Goal: Transaction & Acquisition: Purchase product/service

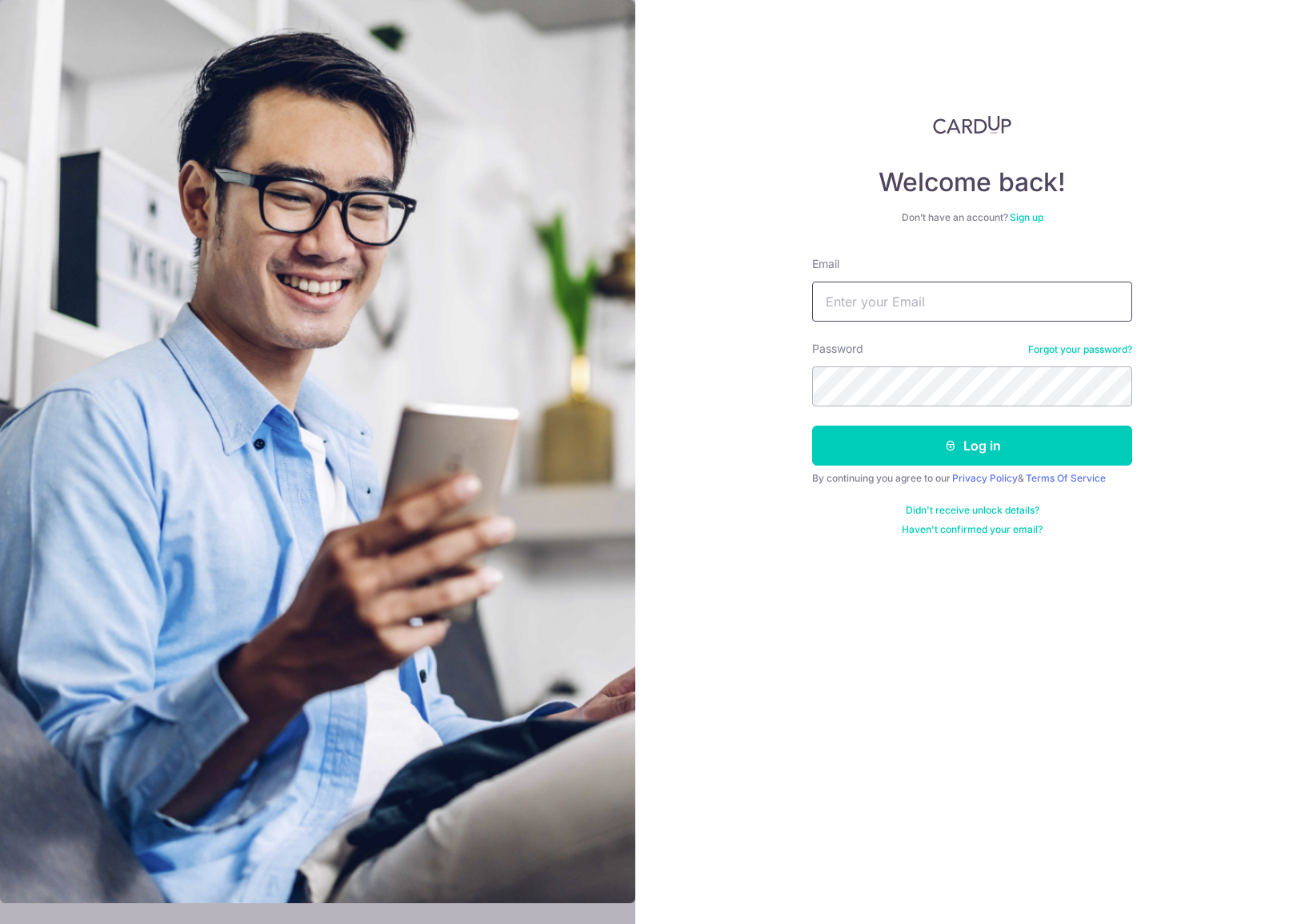
type input "russell.indran@gmail.com"
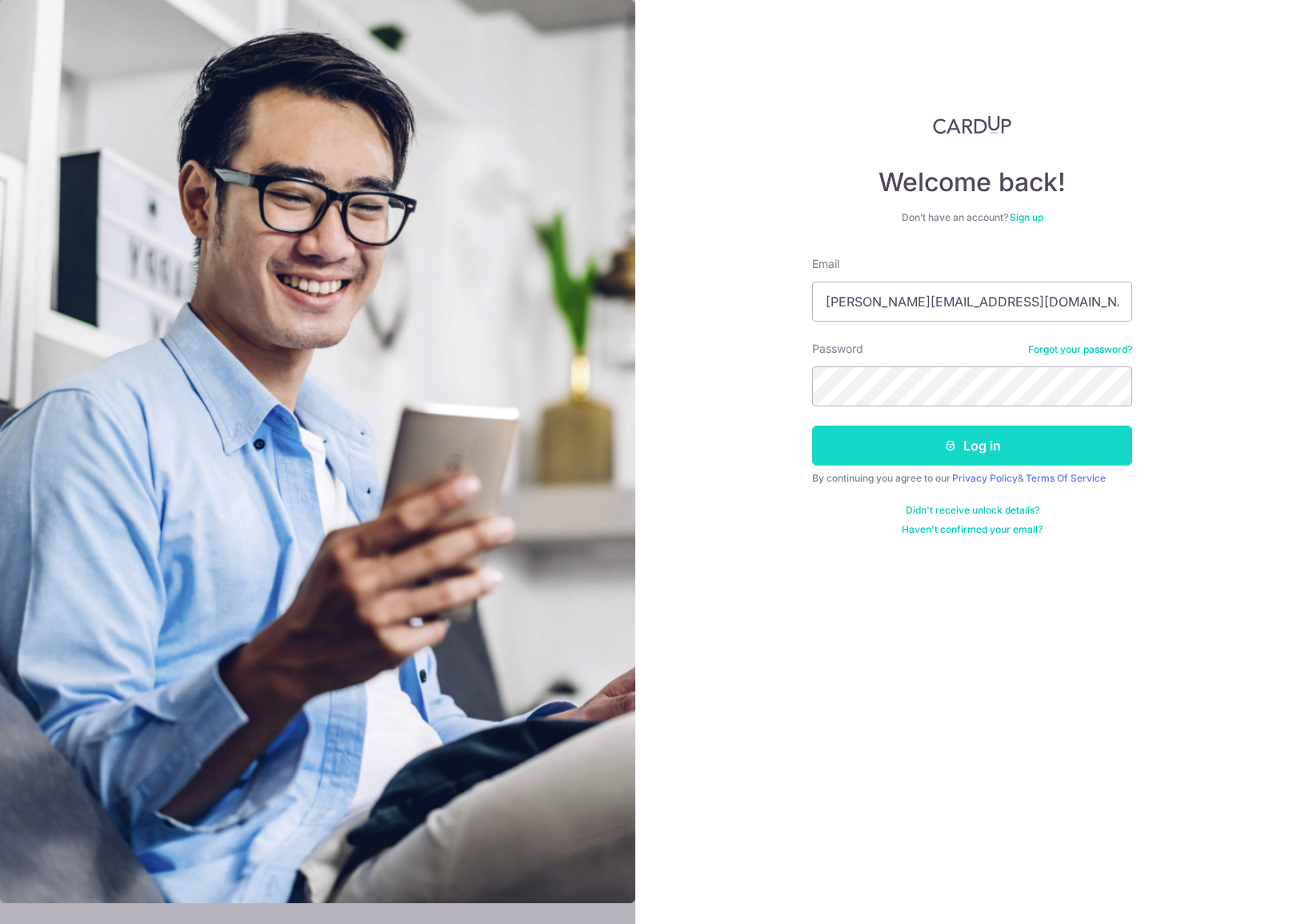
click at [946, 454] on button "Log in" at bounding box center [971, 445] width 320 height 40
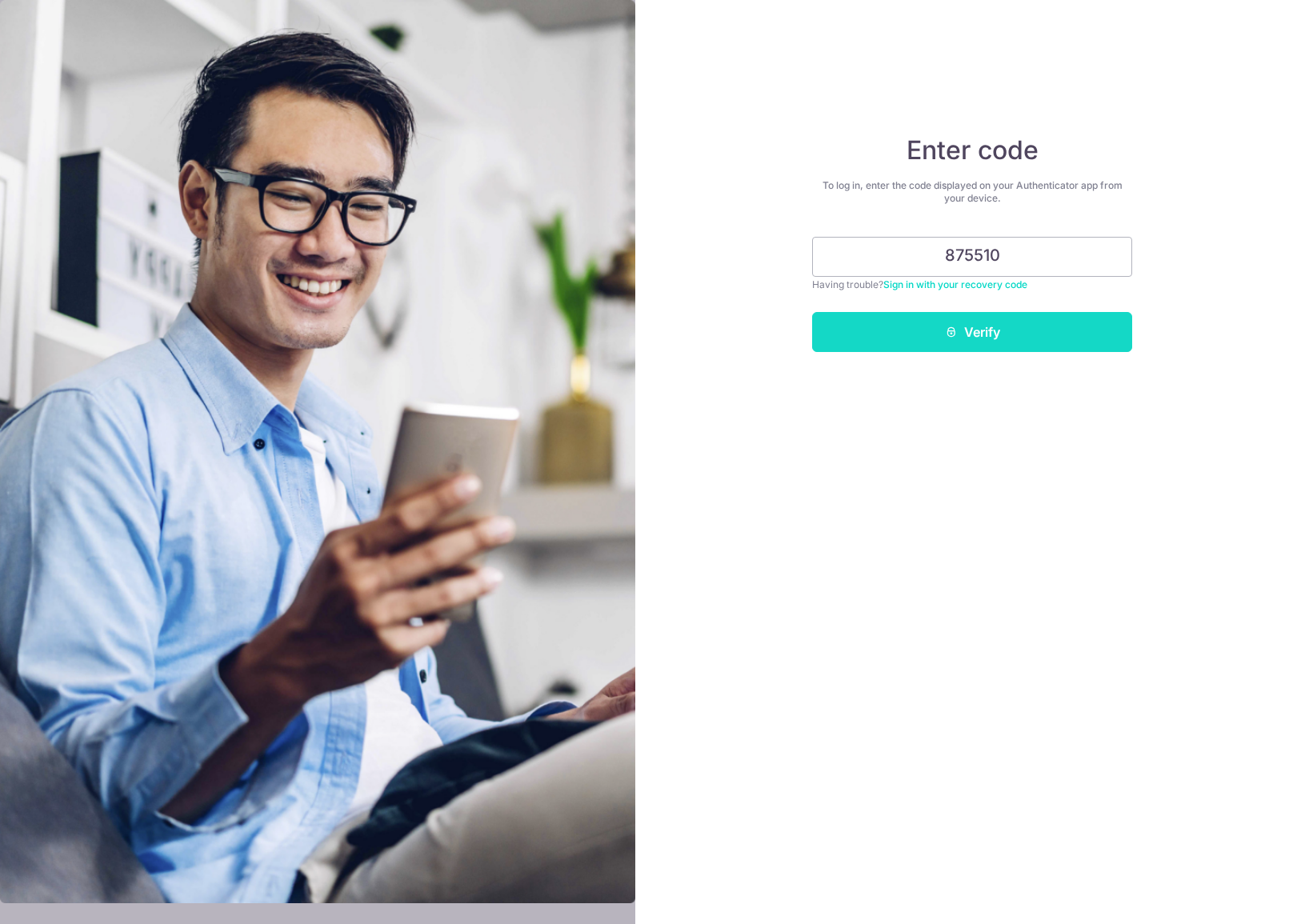
type input "875510"
click at [978, 320] on button "Verify" at bounding box center [971, 331] width 320 height 40
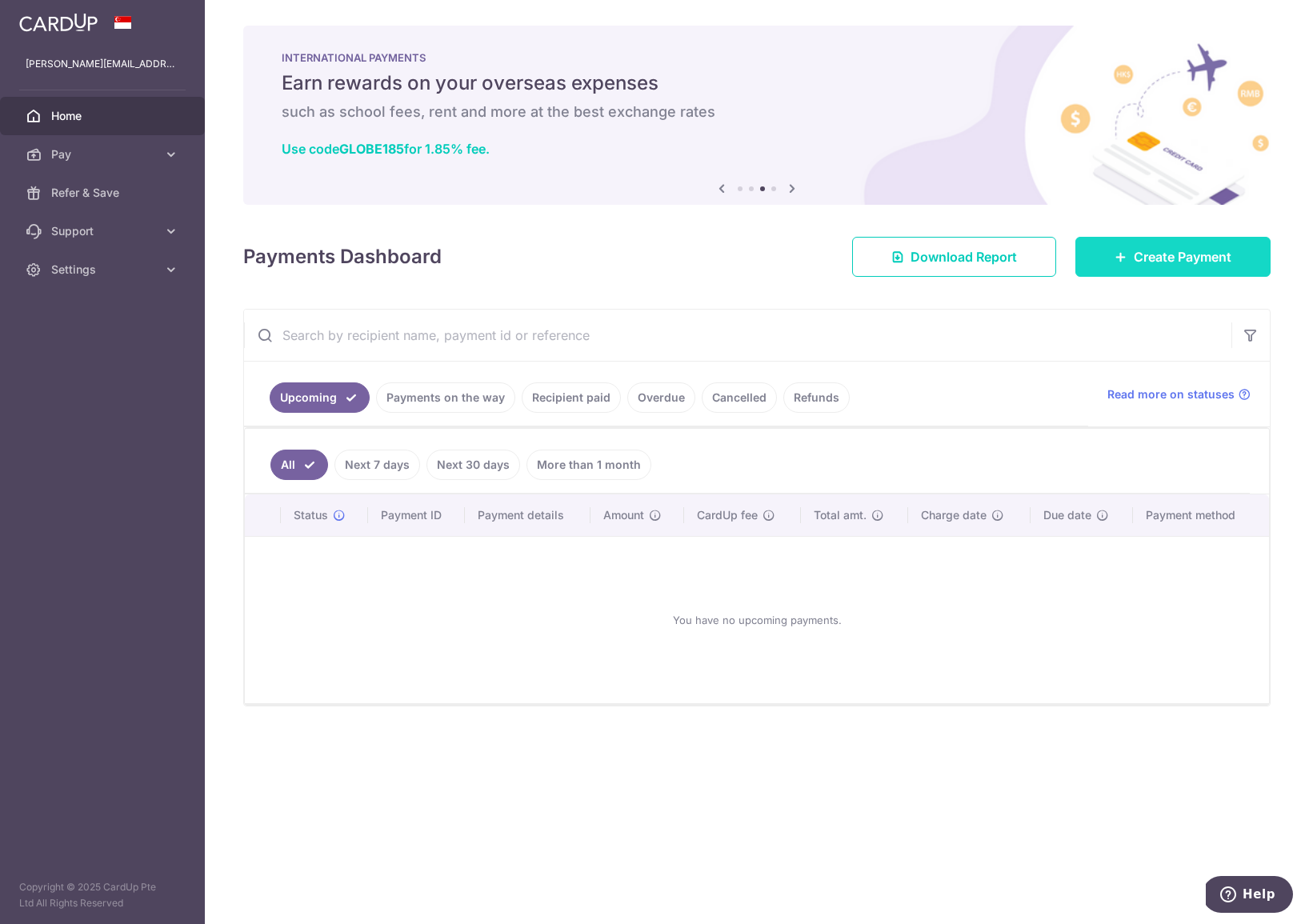
click at [1134, 256] on span "Create Payment" at bounding box center [1182, 256] width 98 height 19
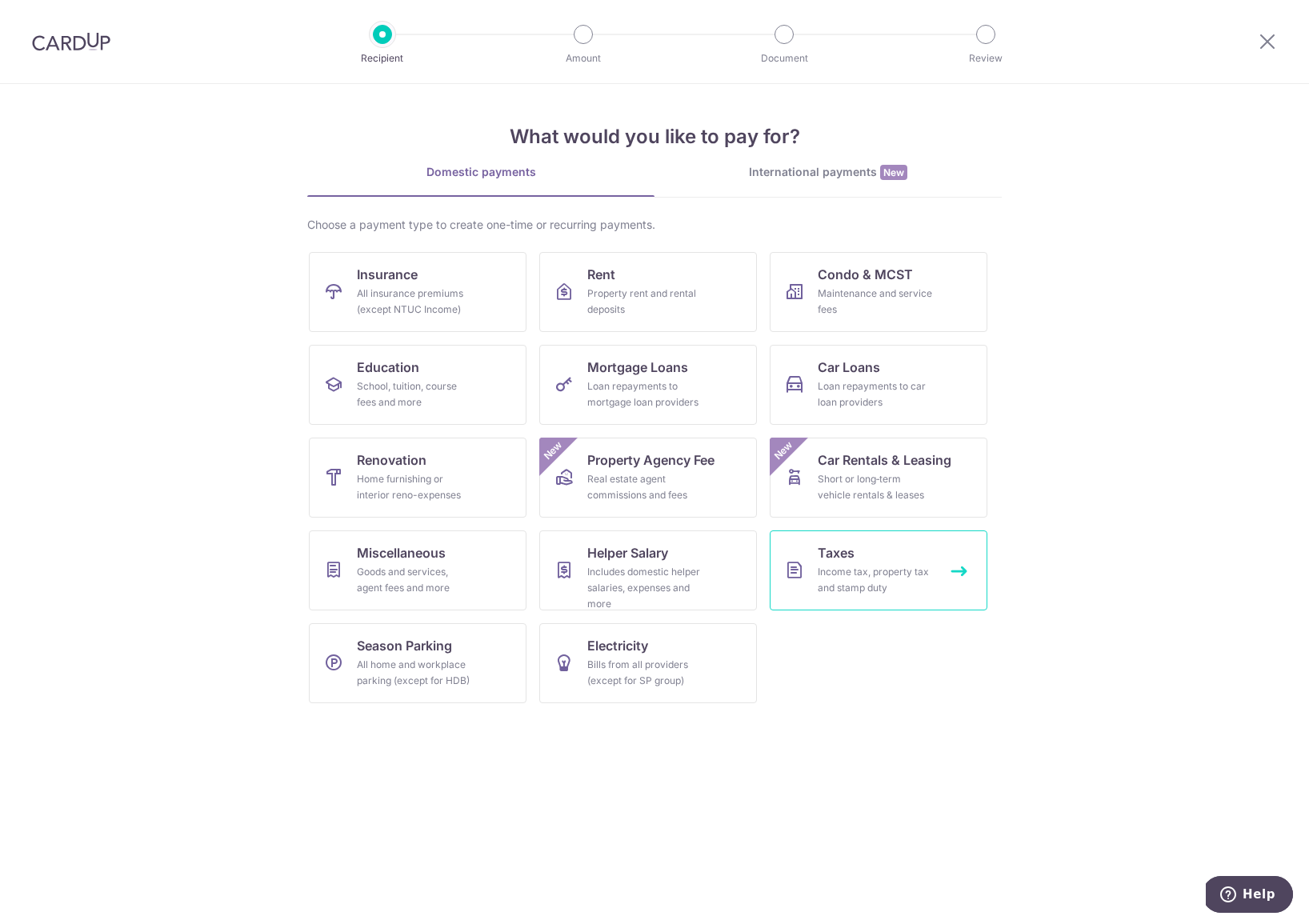
click at [822, 583] on div "Income tax, property tax and stamp duty" at bounding box center [875, 580] width 115 height 32
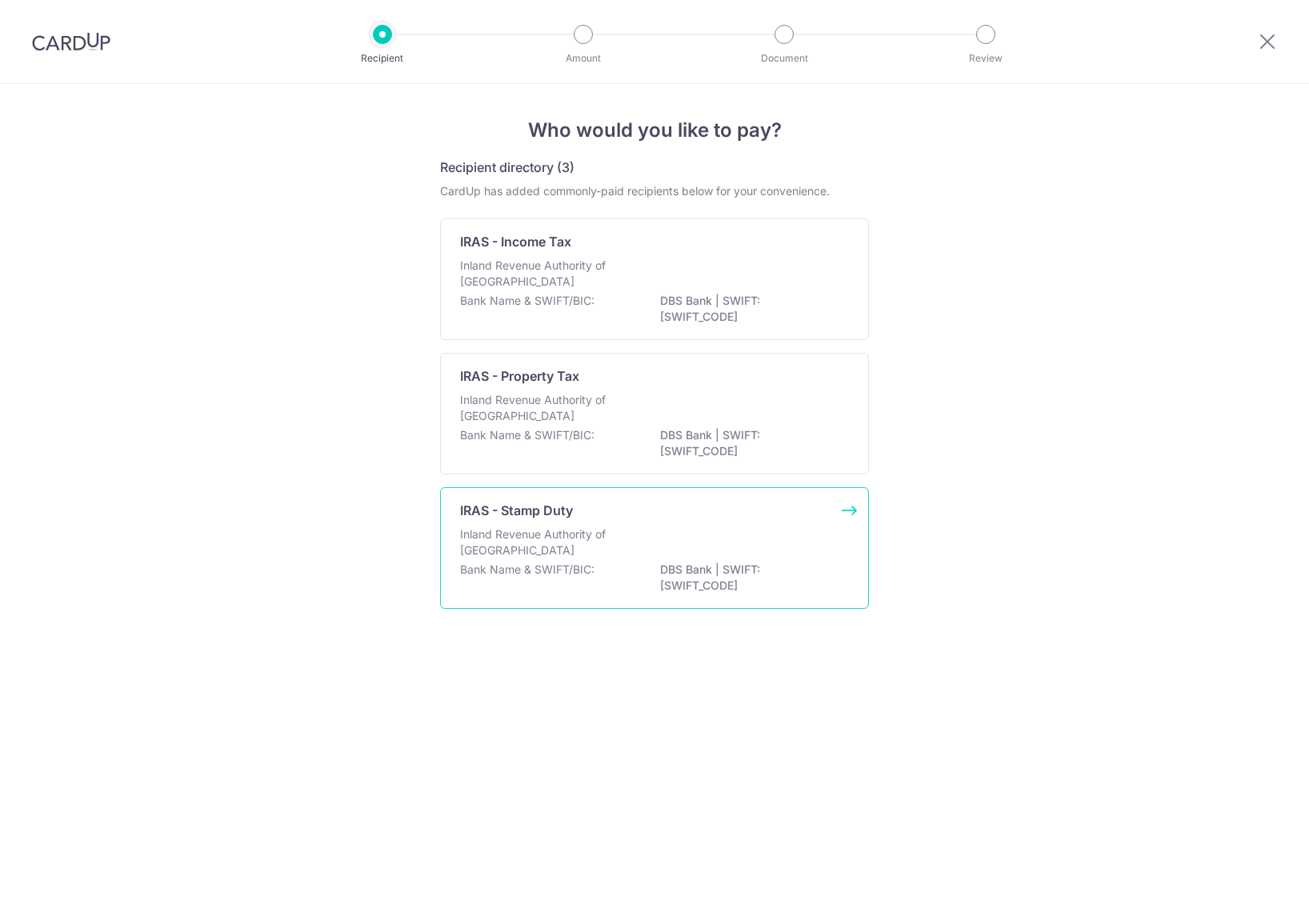
click at [691, 566] on p "DBS Bank | SWIFT: DBSSSGSGXXX" at bounding box center [749, 578] width 179 height 32
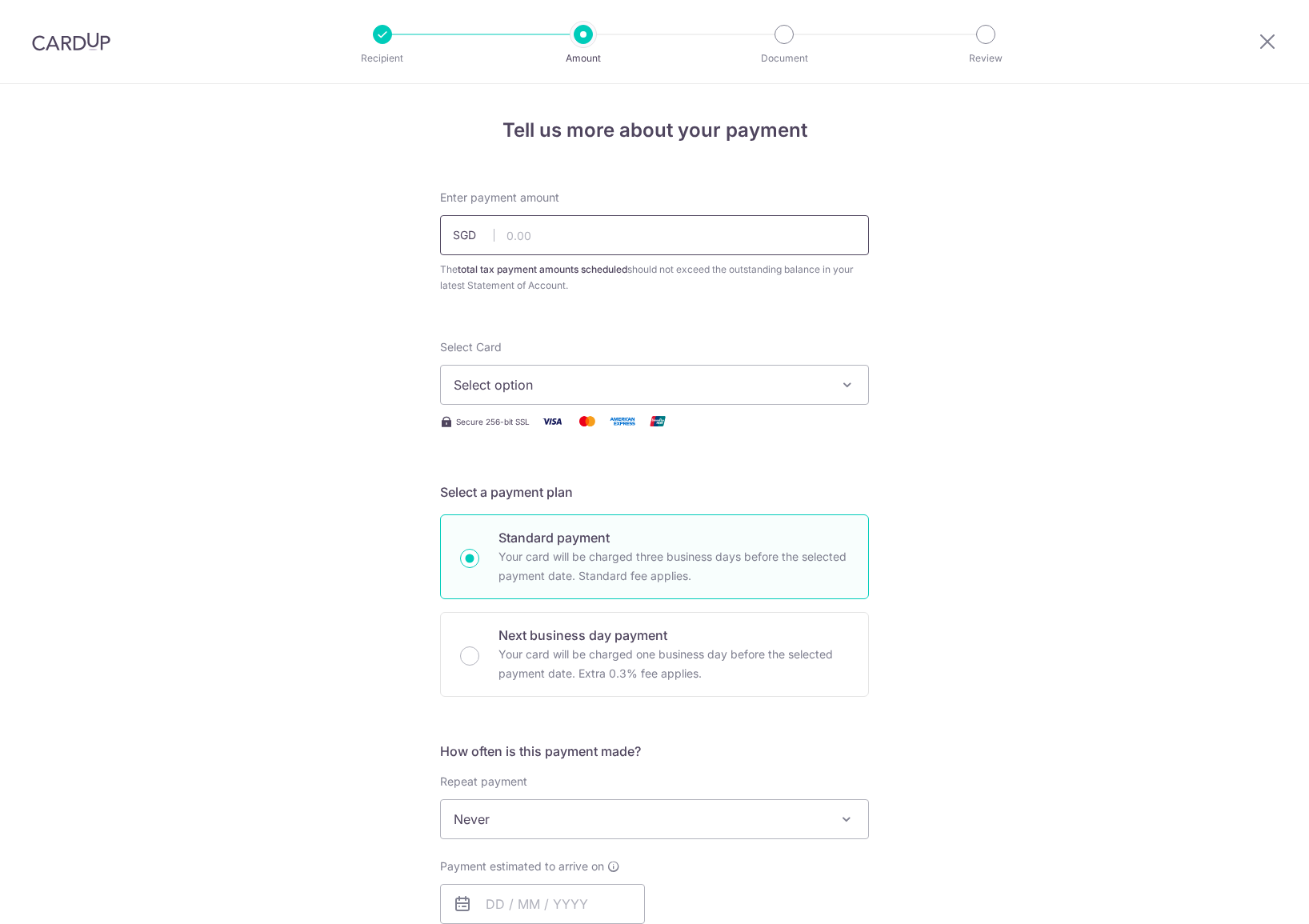
click at [657, 236] on input "text" at bounding box center [655, 235] width 429 height 40
type input "1,296.00"
click at [570, 379] on span "Select option" at bounding box center [640, 385] width 373 height 19
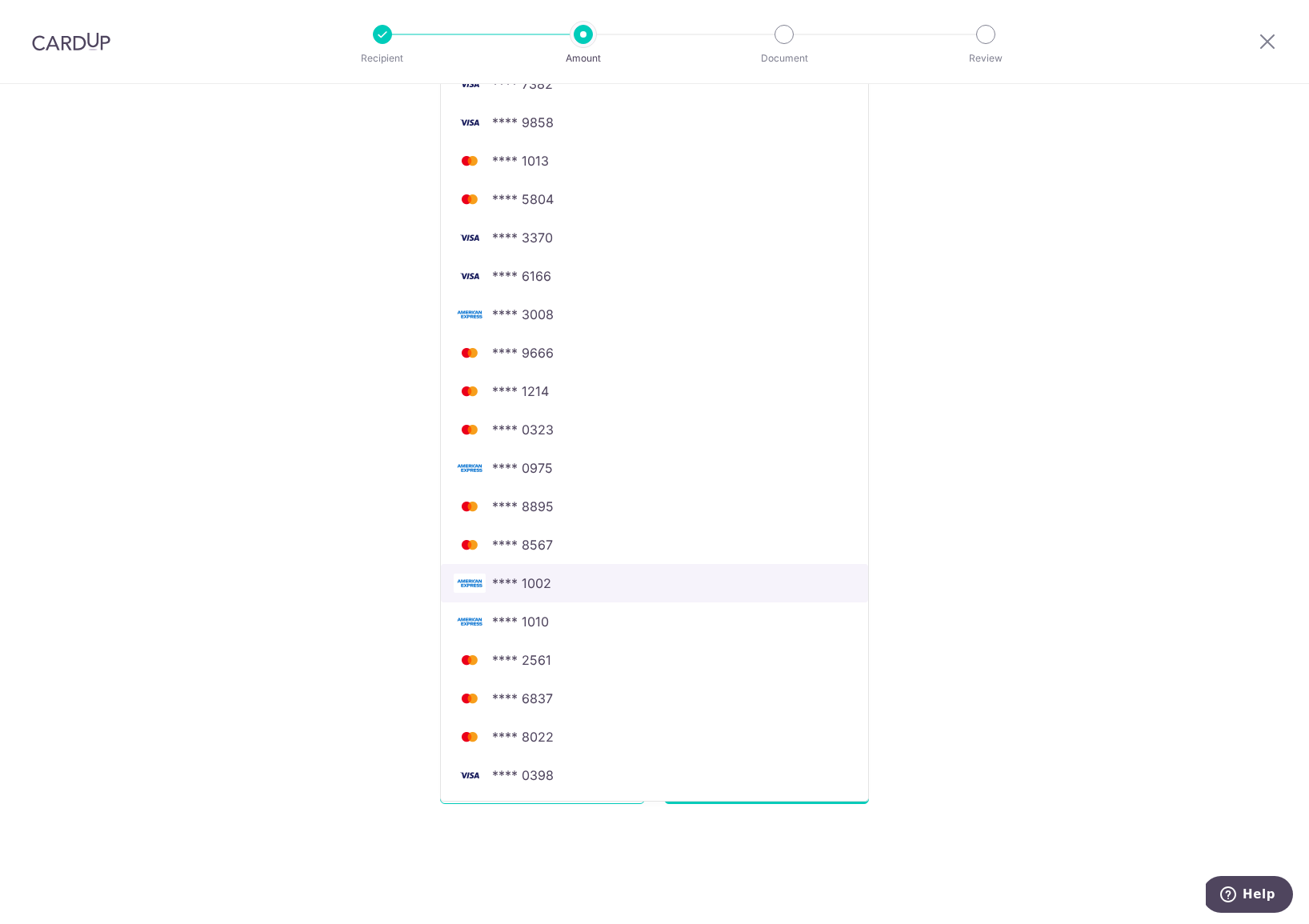
scroll to position [646, 0]
click at [521, 591] on span "**** 1002" at bounding box center [521, 583] width 59 height 19
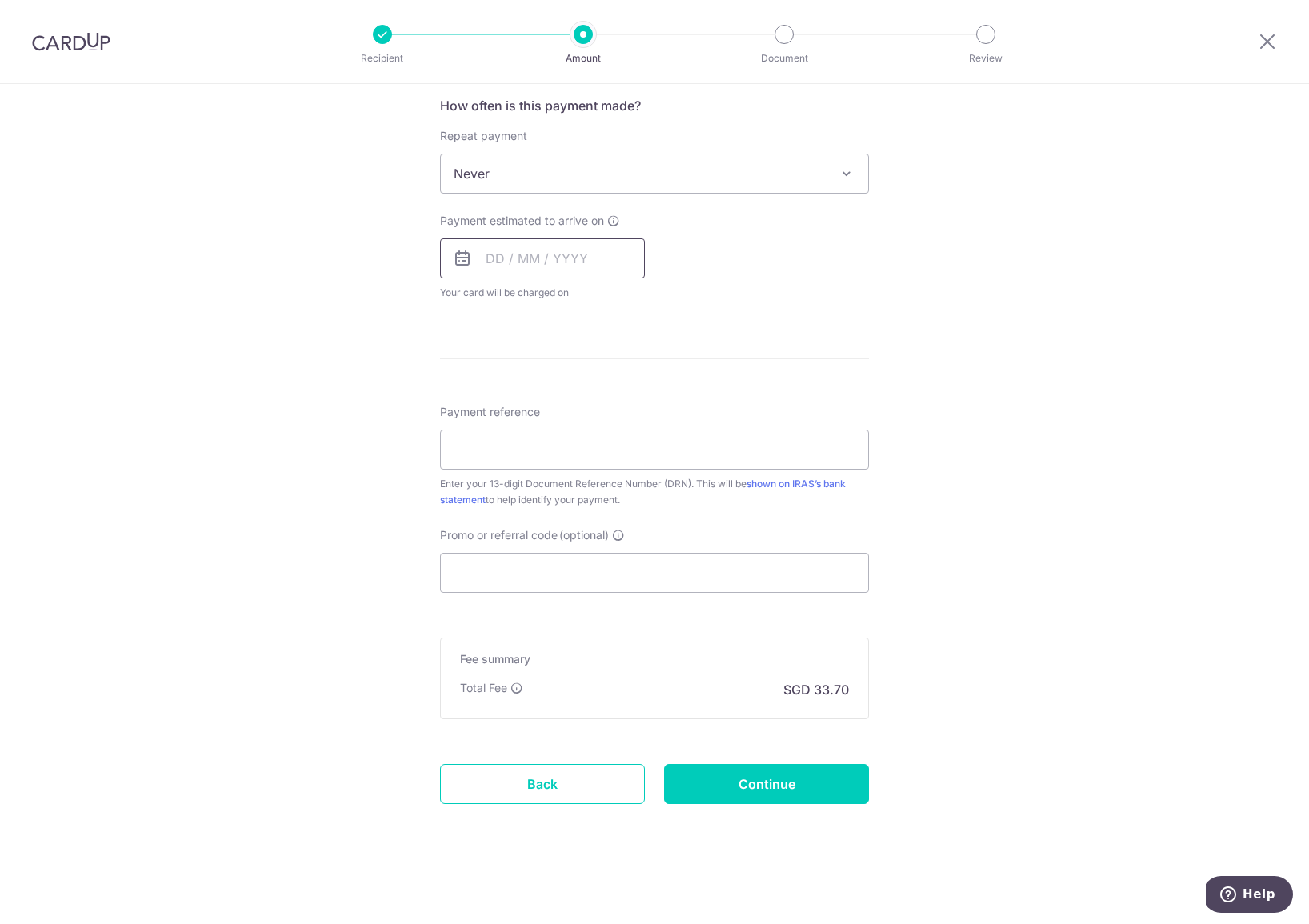
click at [507, 261] on input "text" at bounding box center [542, 258] width 205 height 40
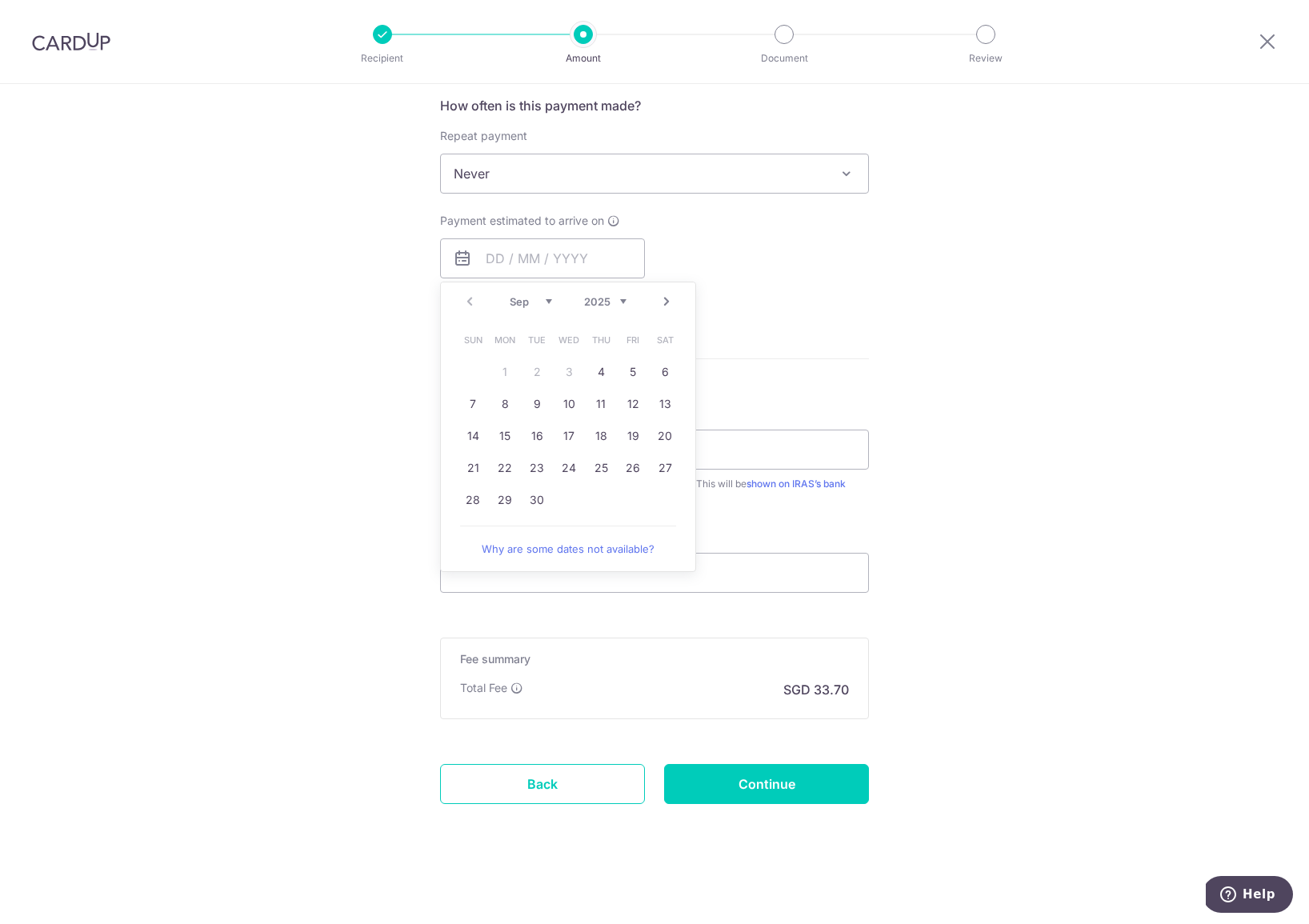
click at [802, 337] on form "Enter payment amount SGD 1,296.00 1296.00 The total tax payment amounts schedul…" at bounding box center [655, 197] width 429 height 1304
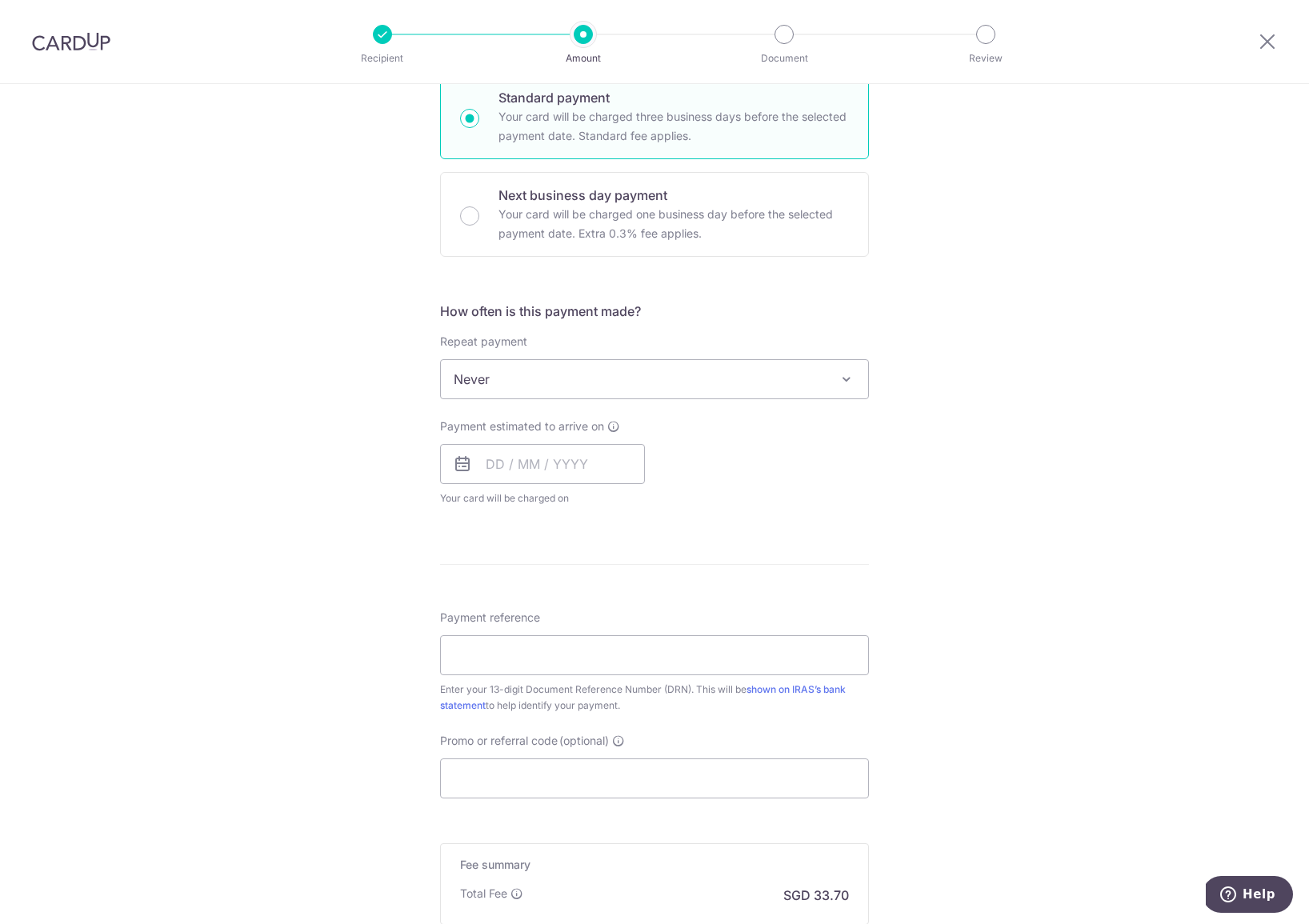
scroll to position [427, 0]
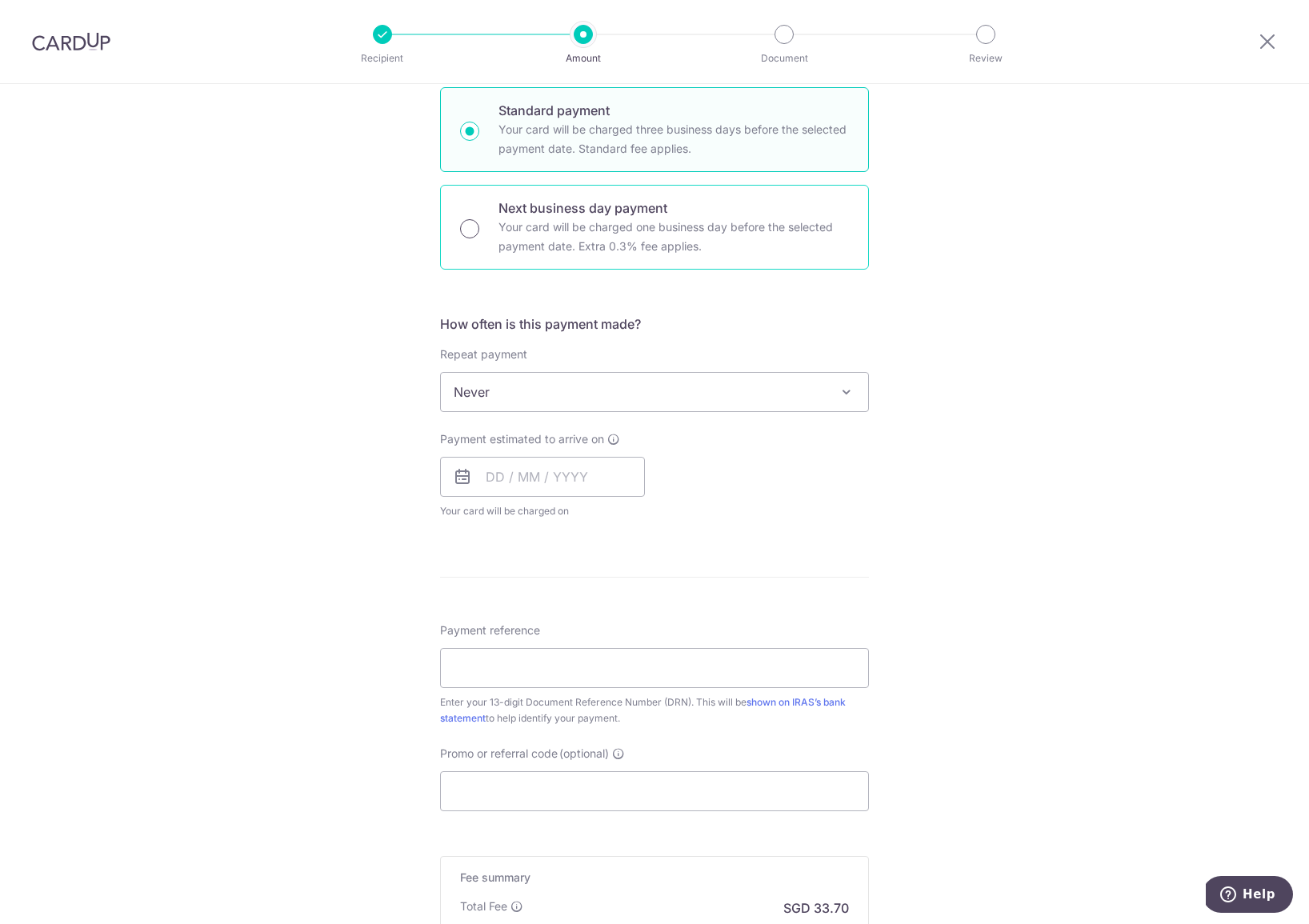
click at [474, 222] on input "Next business day payment Your card will be charged one business day before the…" at bounding box center [470, 229] width 19 height 19
radio input "true"
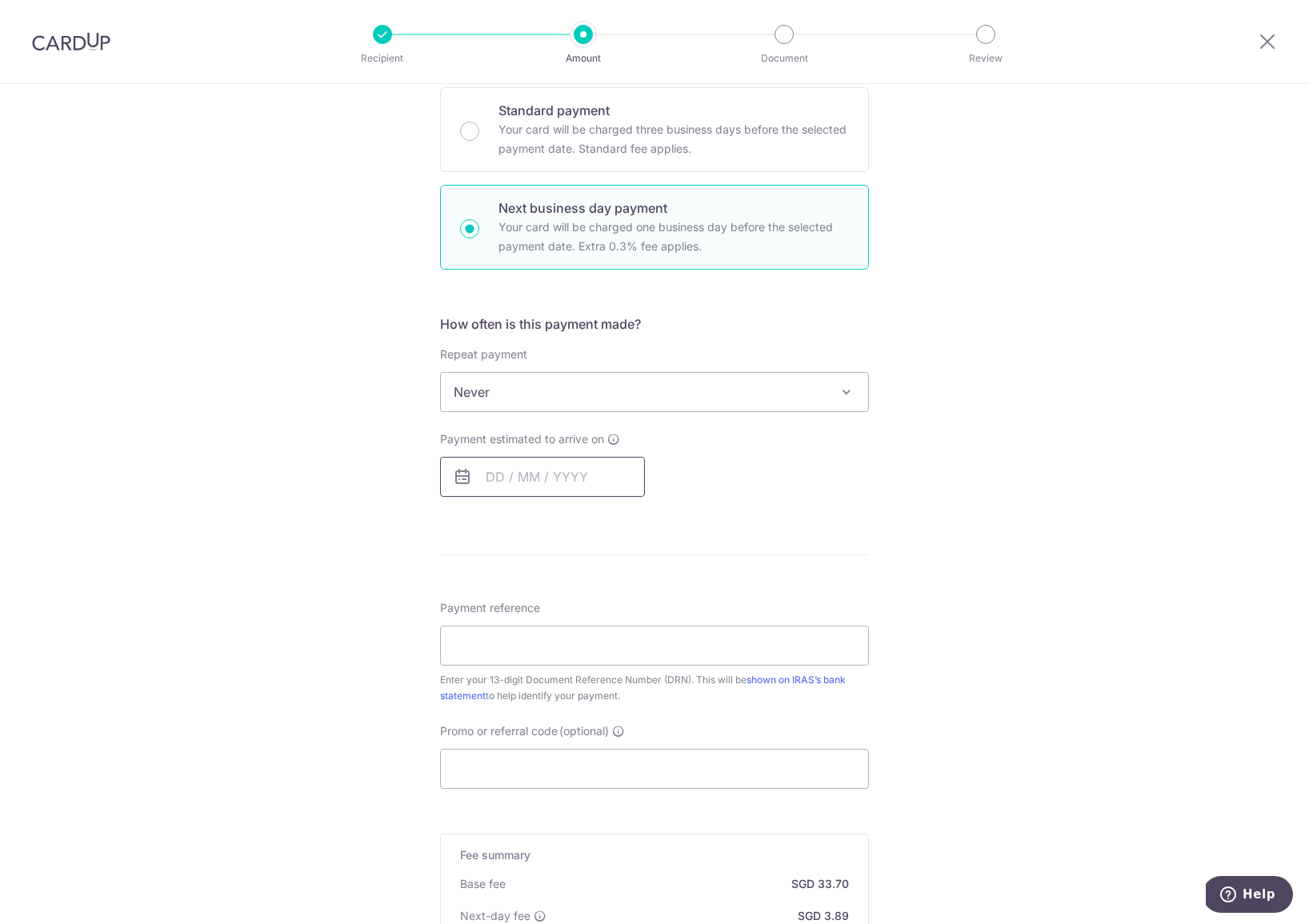
click at [487, 466] on input "text" at bounding box center [542, 476] width 205 height 40
click at [542, 591] on link "2" at bounding box center [537, 591] width 26 height 26
type input "02/09/2025"
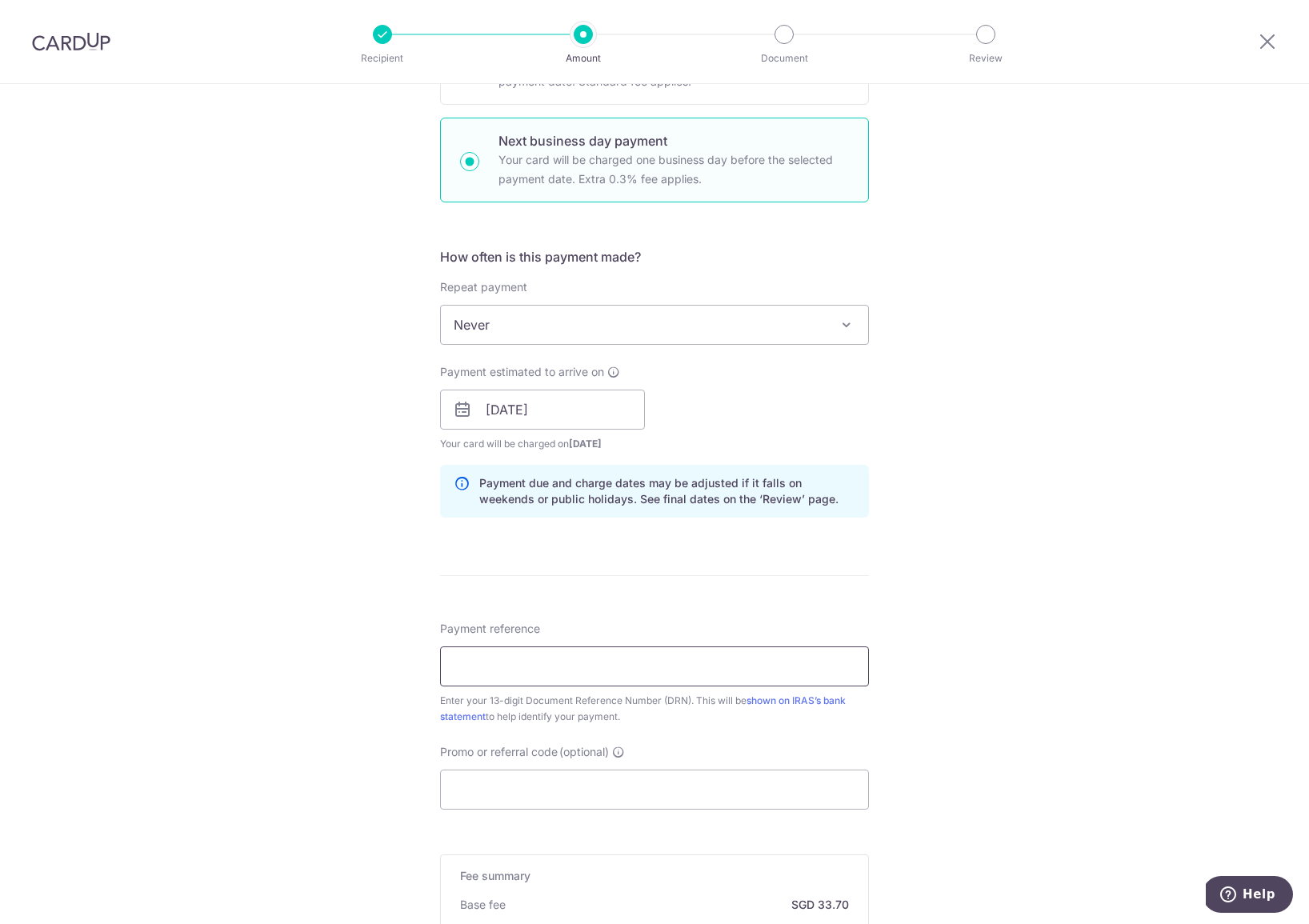
scroll to position [498, 0]
click at [508, 665] on input "Payment reference" at bounding box center [655, 663] width 429 height 40
paste input "https://www.d"
type input "https://www.d"
click at [508, 665] on input "https://www.d" at bounding box center [655, 663] width 429 height 40
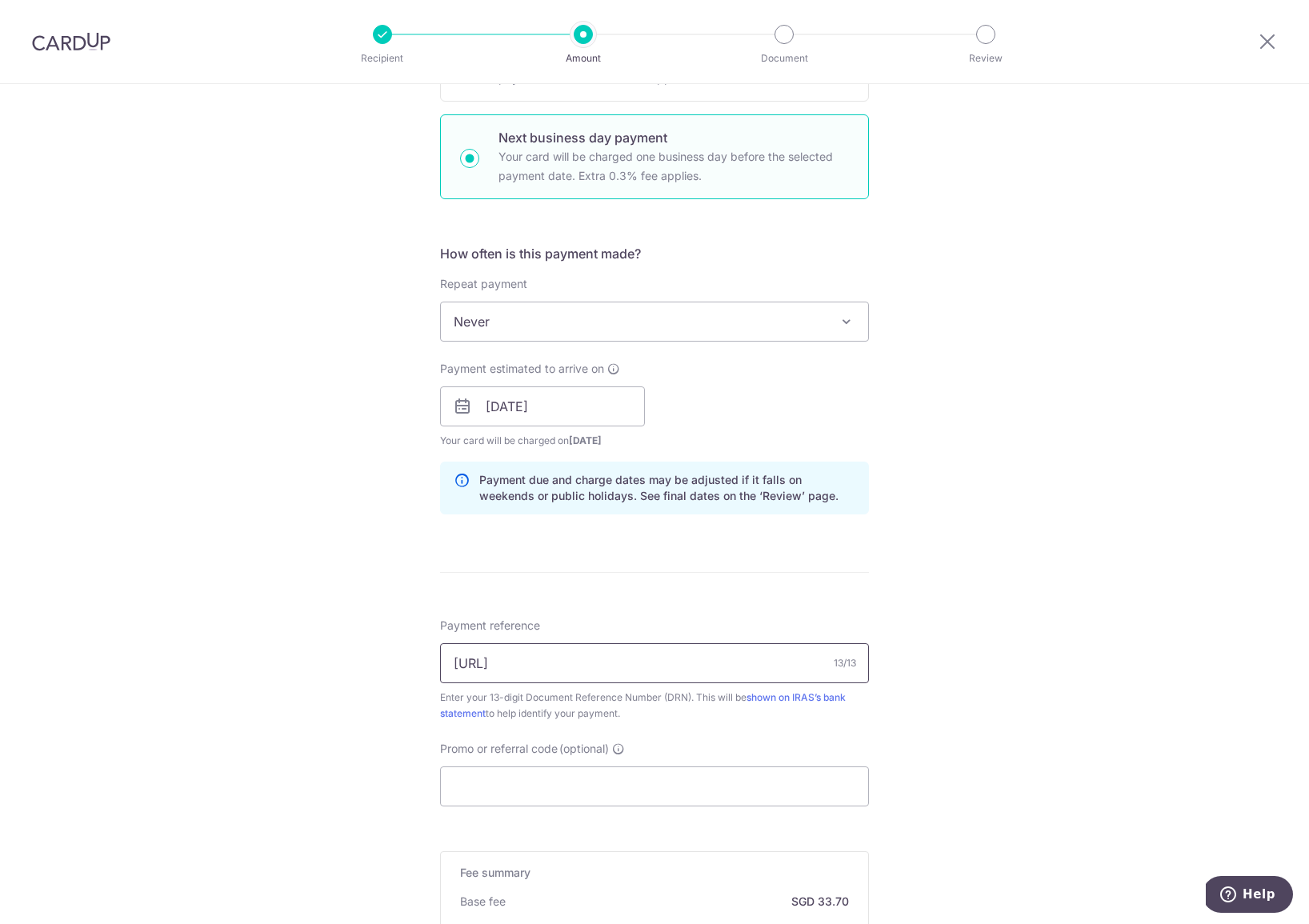
click at [508, 665] on input "https://www.d" at bounding box center [655, 663] width 429 height 40
paste input "2508318827337"
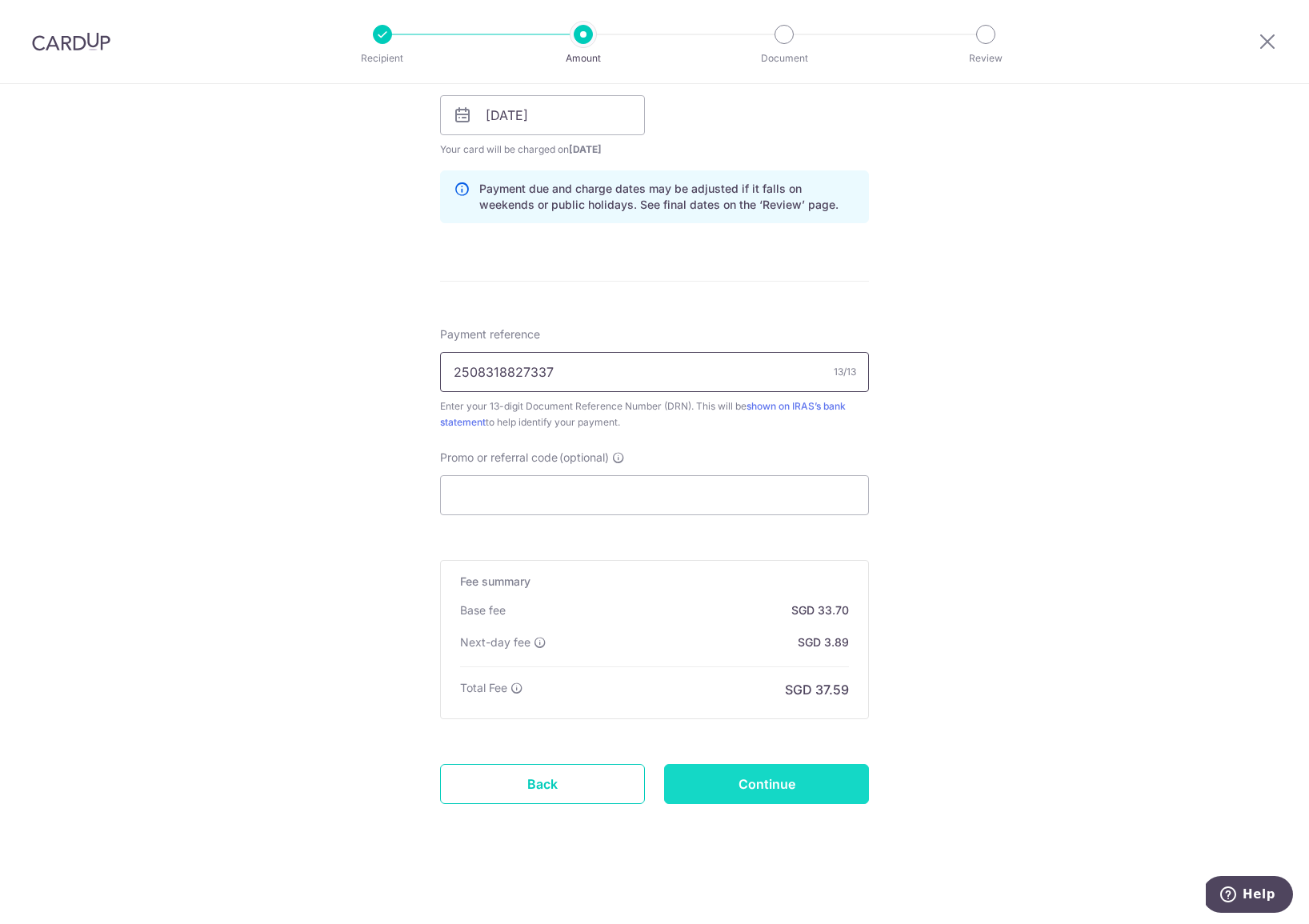
scroll to position [788, 0]
type input "2508318827337"
click at [730, 767] on input "Continue" at bounding box center [766, 783] width 205 height 40
type input "Create Schedule"
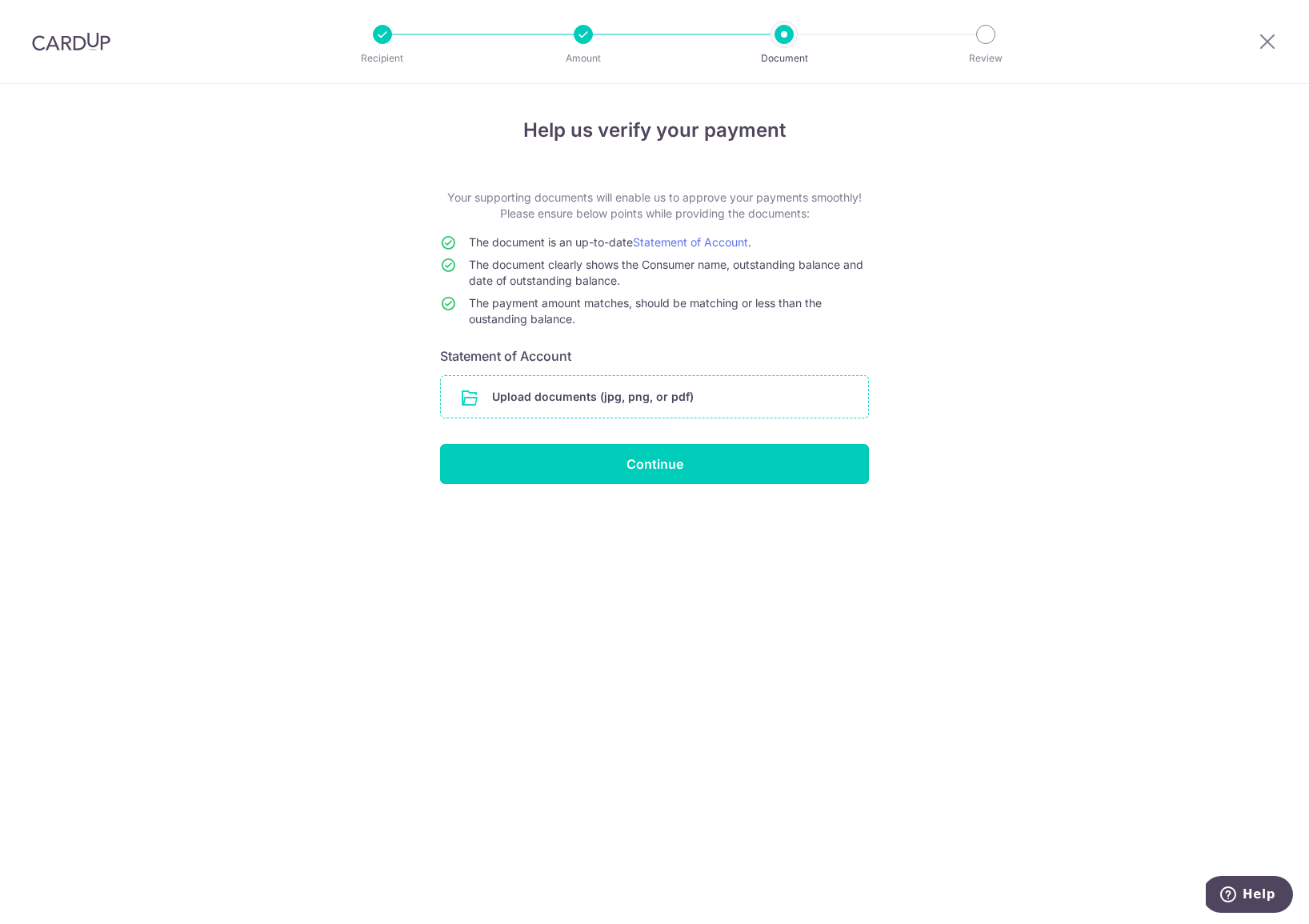
click at [660, 395] on input "file" at bounding box center [655, 396] width 427 height 41
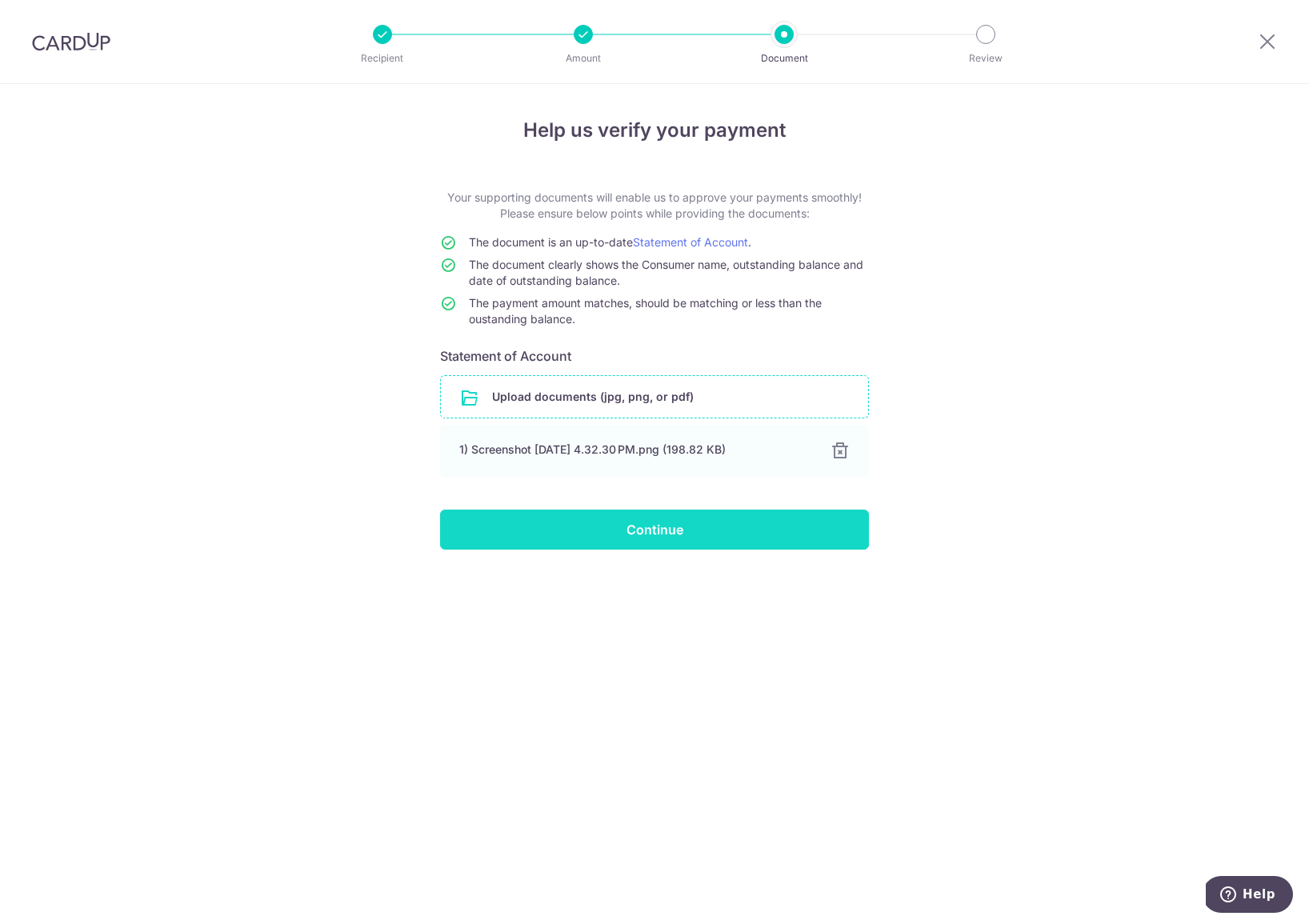
click at [685, 531] on input "Continue" at bounding box center [655, 529] width 429 height 40
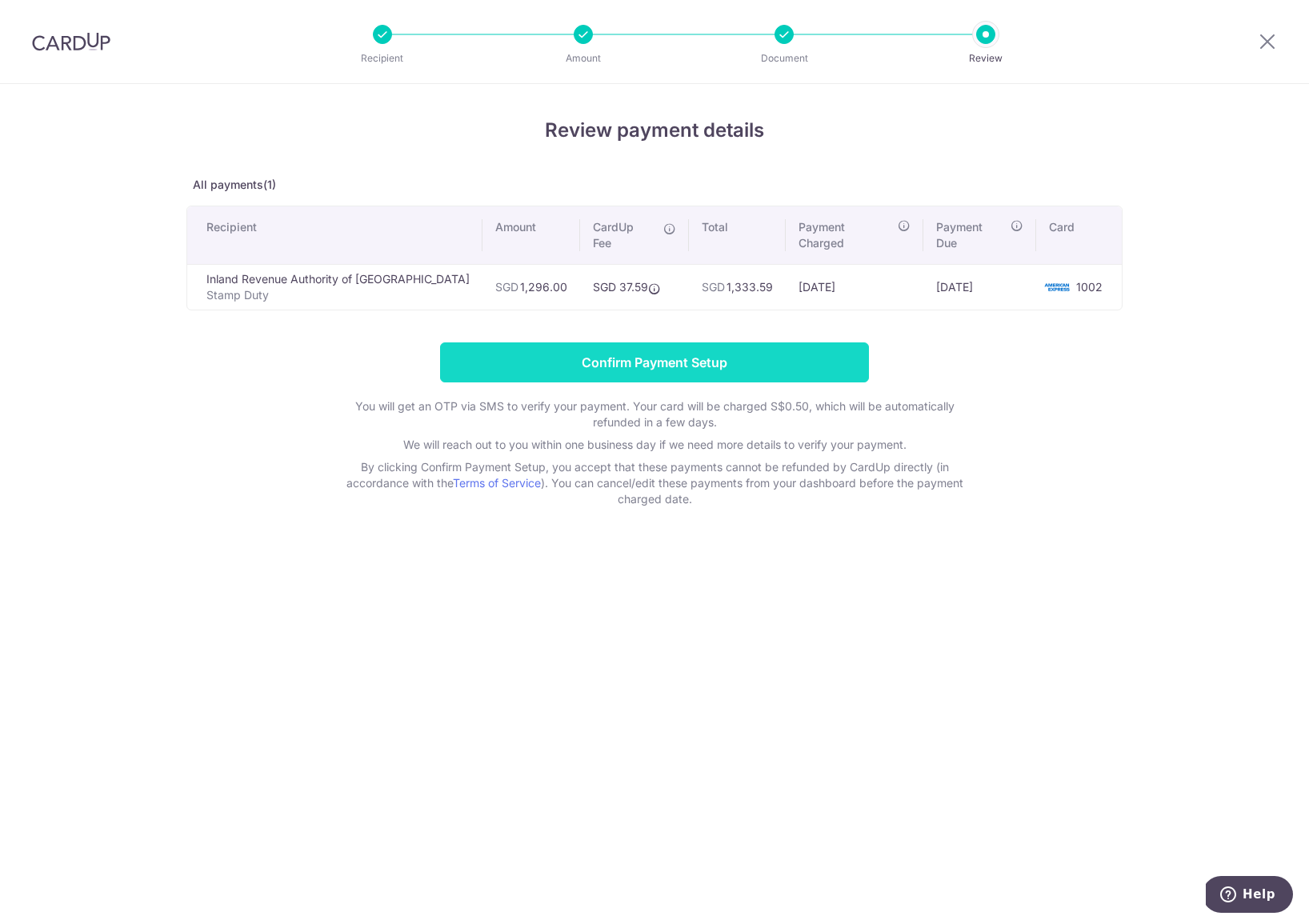
click at [664, 342] on input "Confirm Payment Setup" at bounding box center [655, 362] width 429 height 40
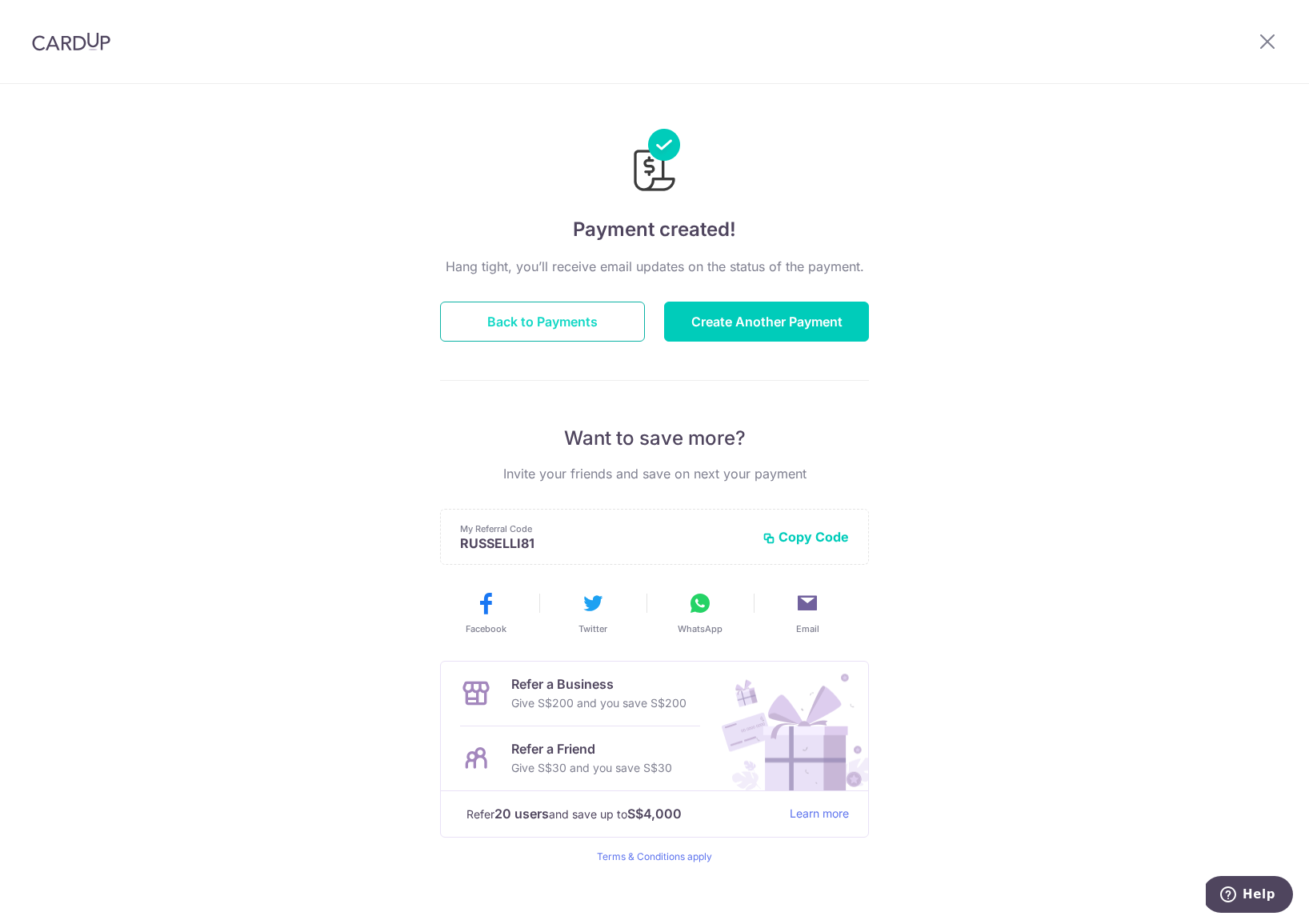
click at [602, 331] on button "Back to Payments" at bounding box center [542, 321] width 205 height 40
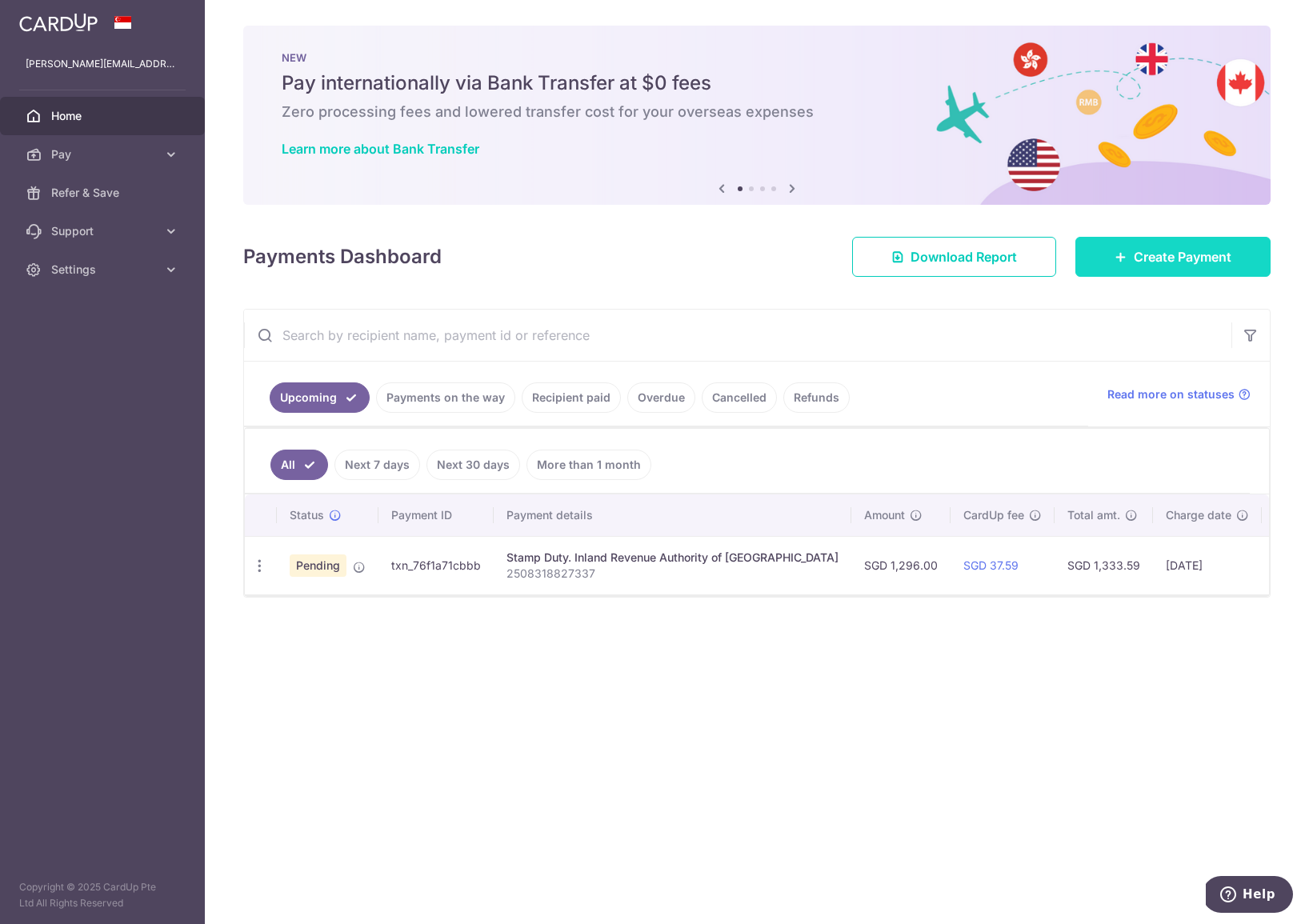
click at [1113, 266] on link "Create Payment" at bounding box center [1172, 256] width 195 height 40
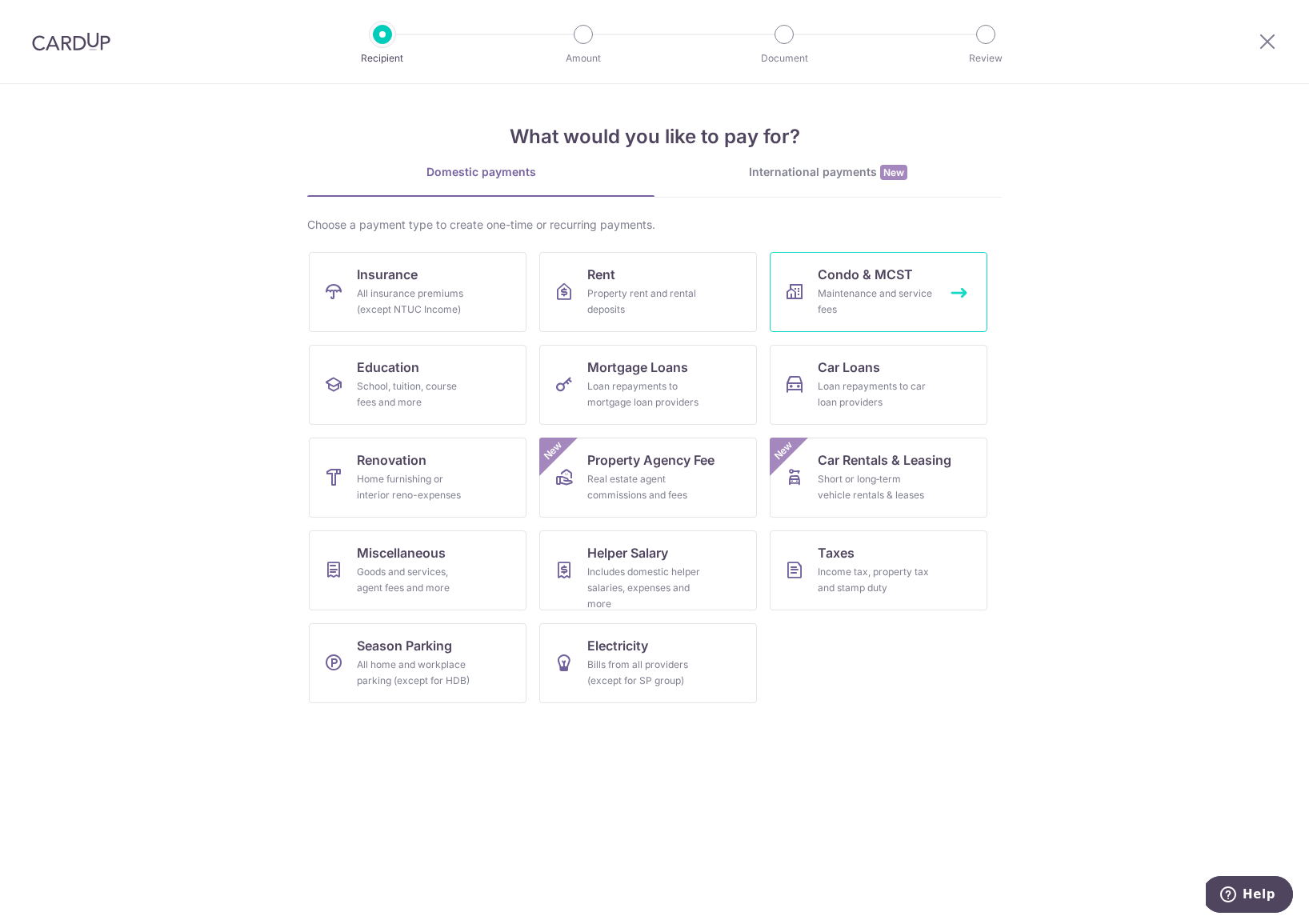
click at [872, 300] on div "Maintenance and service fees" at bounding box center [875, 302] width 115 height 32
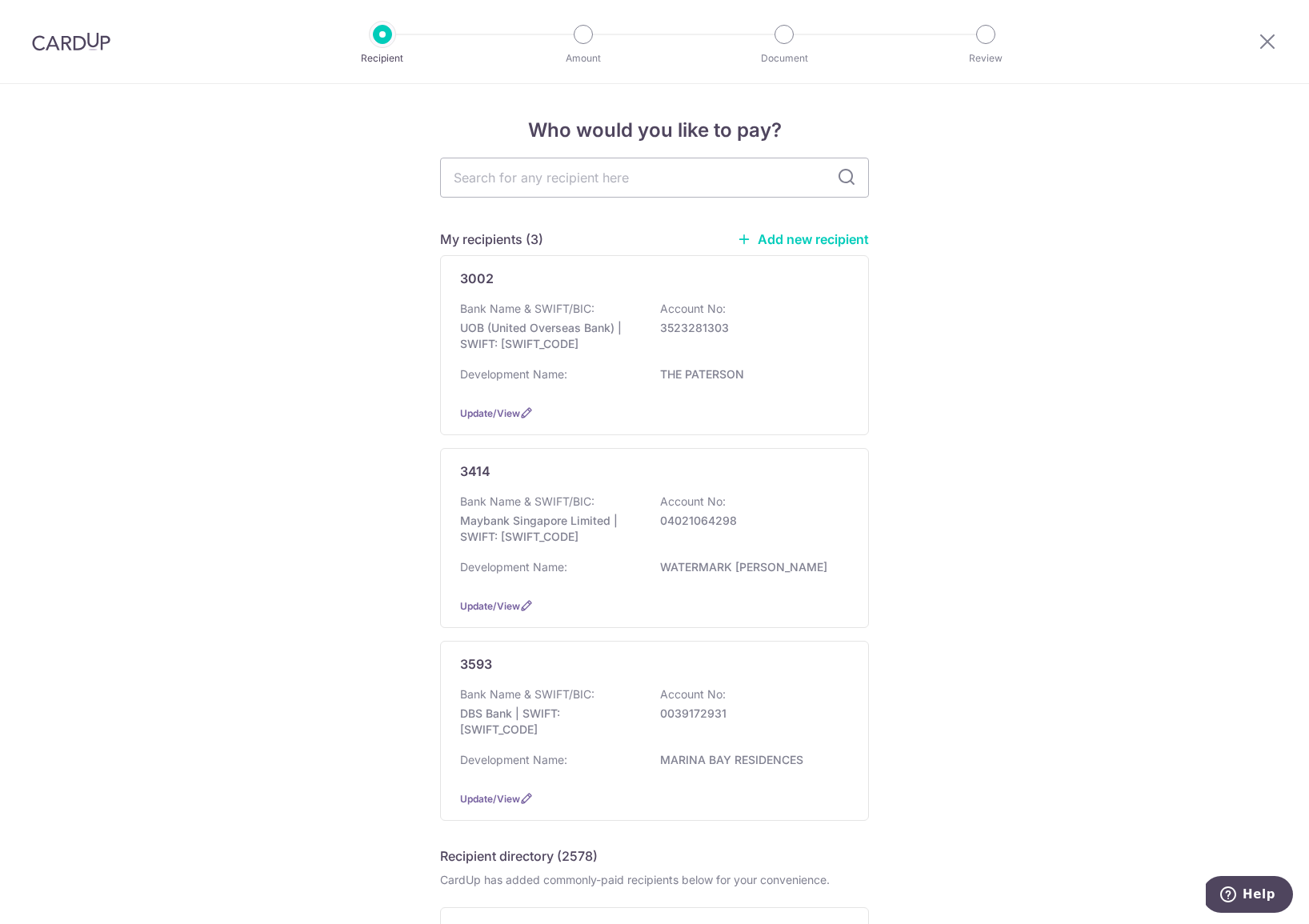
click at [794, 244] on link "Add new recipient" at bounding box center [802, 239] width 132 height 16
type input "1995"
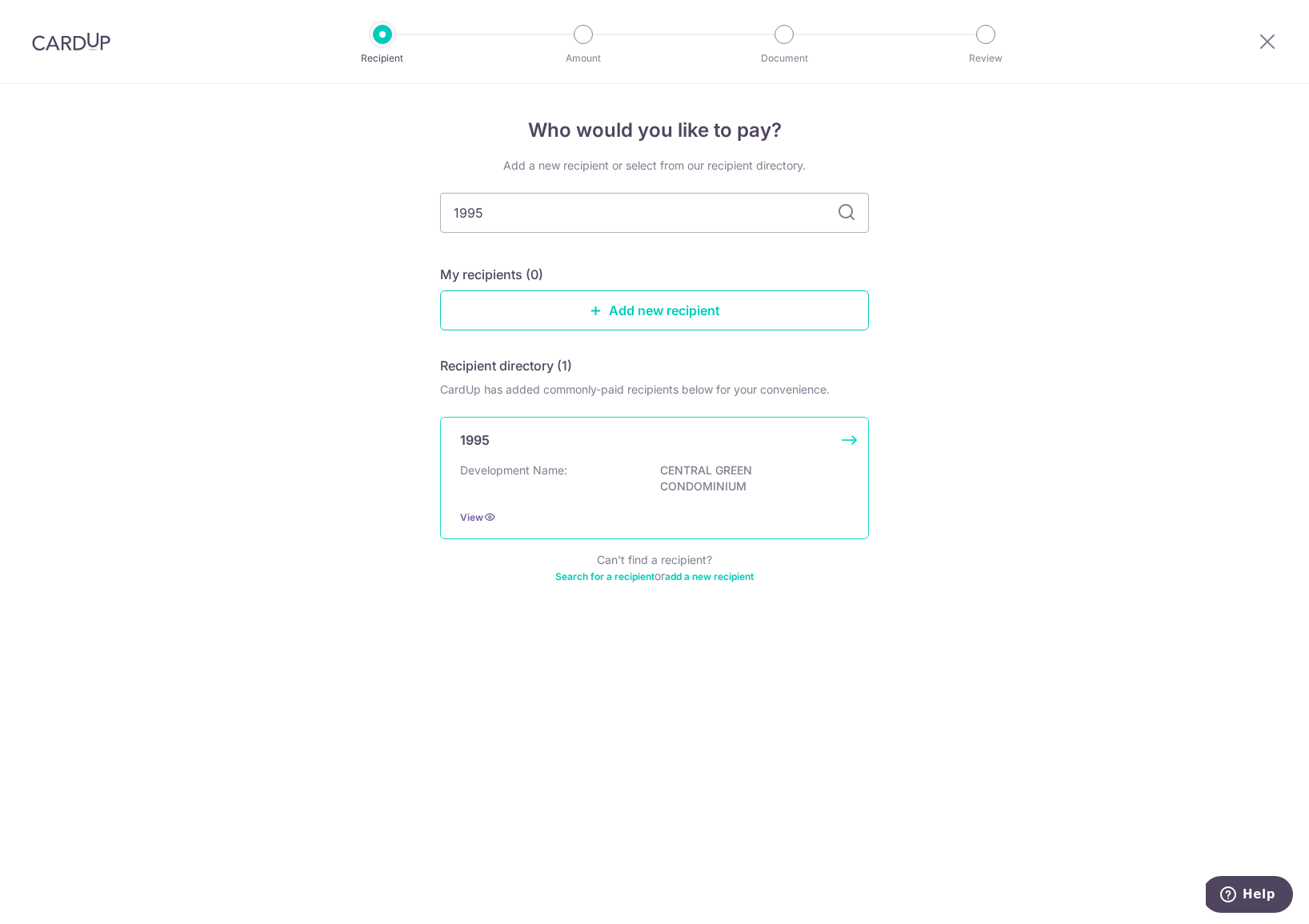
click at [578, 442] on div "1995" at bounding box center [644, 440] width 370 height 19
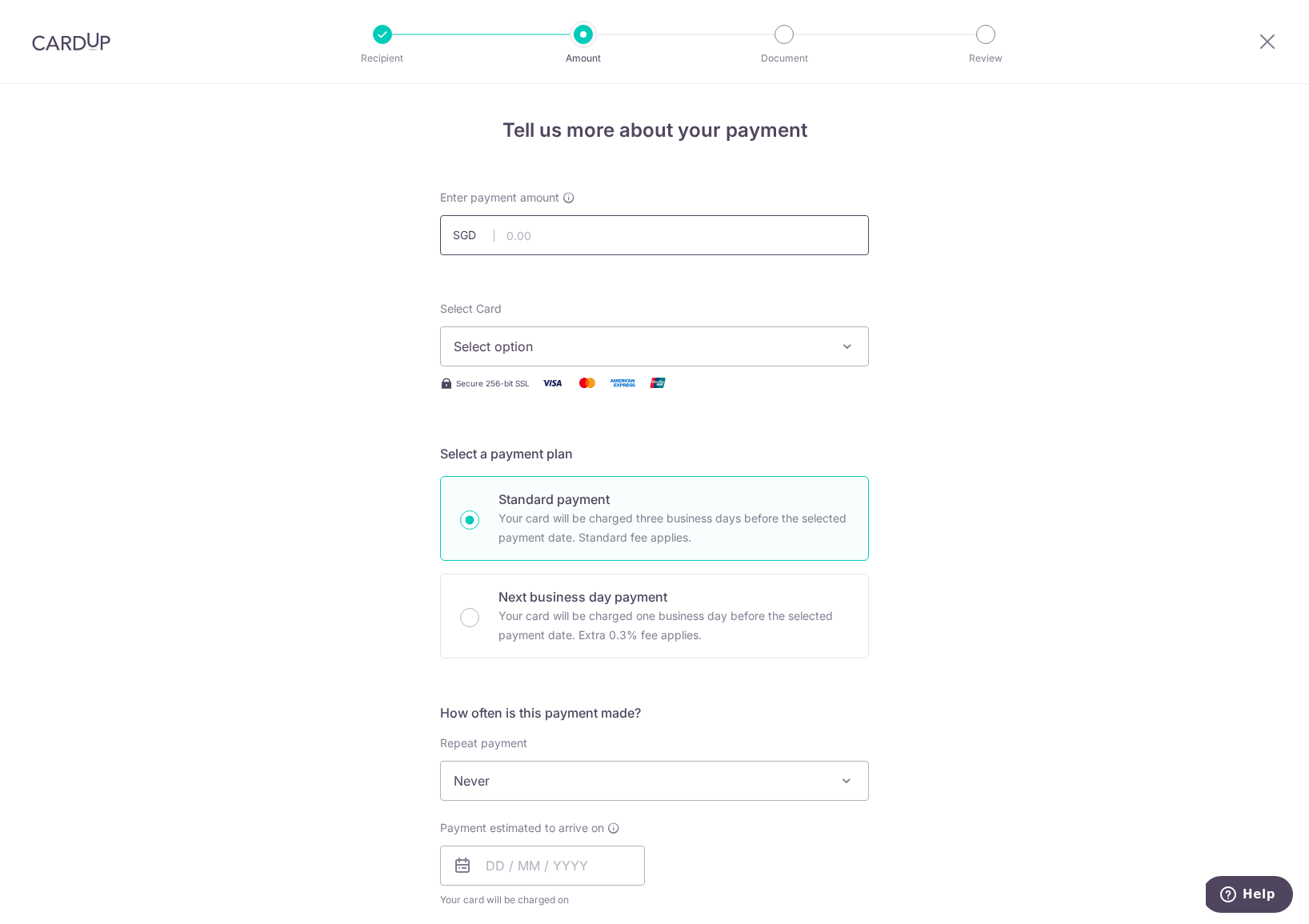
click at [614, 231] on input "text" at bounding box center [655, 235] width 429 height 40
type input "889.44"
click at [583, 341] on span "Select option" at bounding box center [640, 346] width 373 height 19
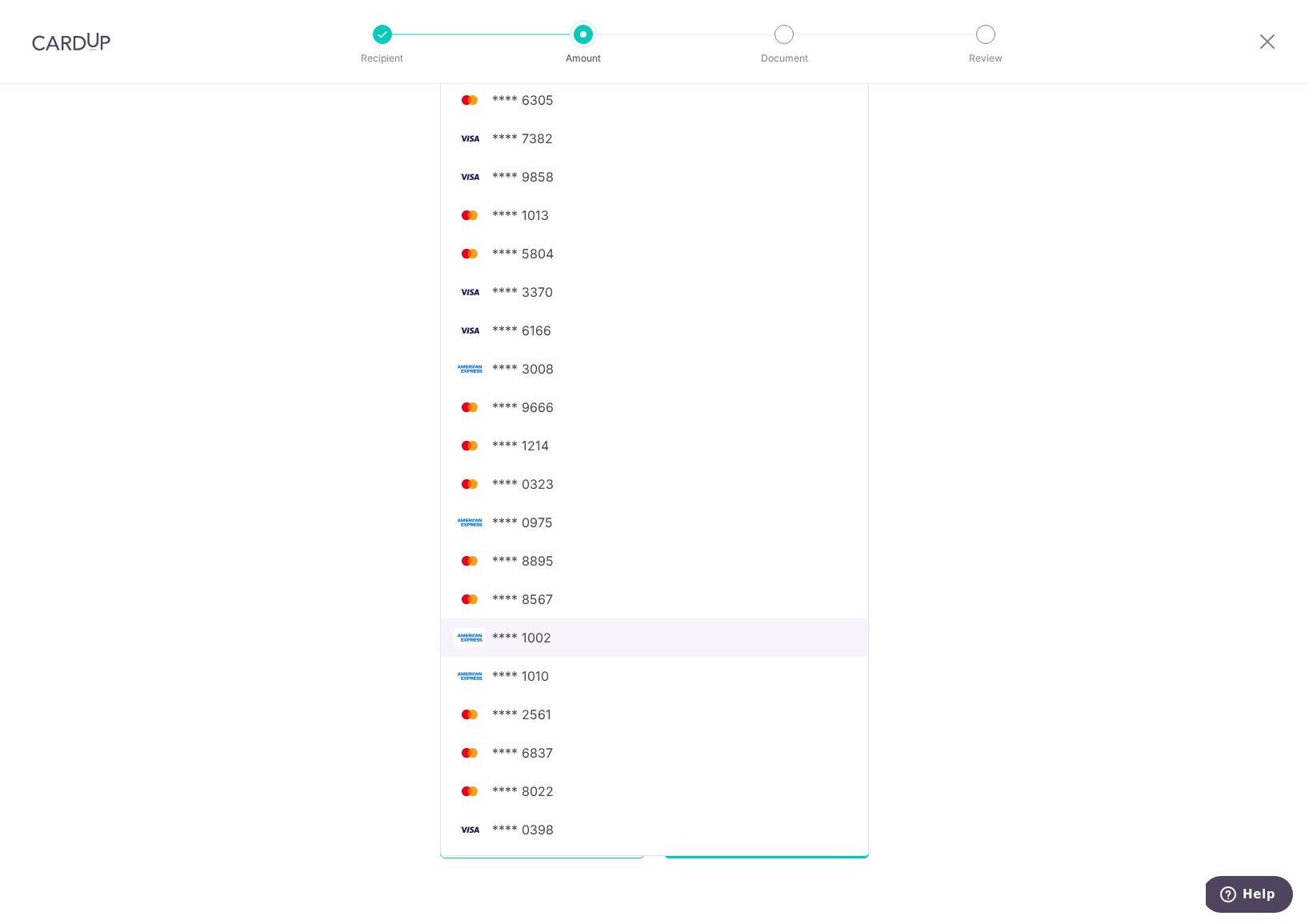
scroll to position [569, 0]
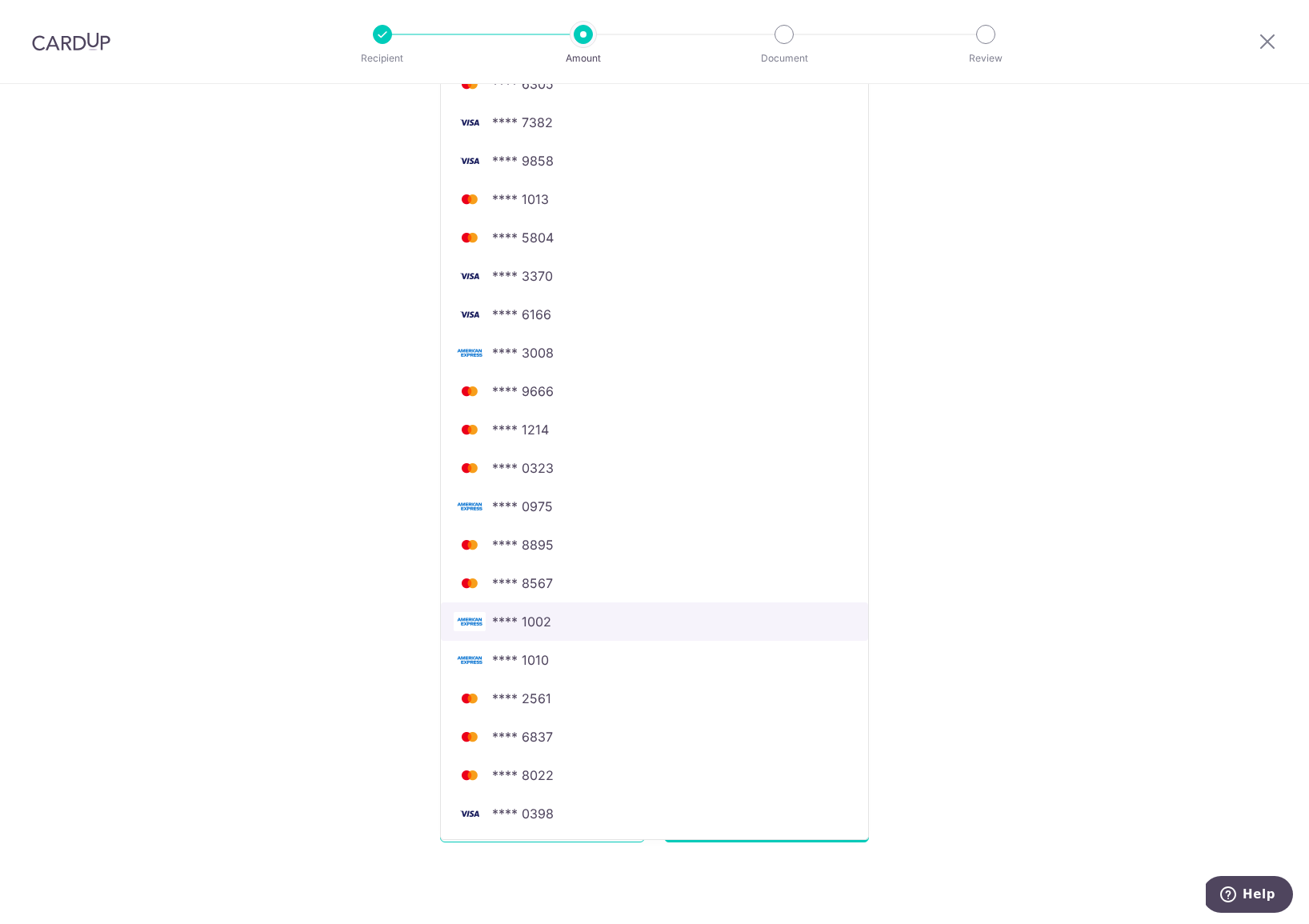
click at [548, 629] on span "**** 1002" at bounding box center [521, 621] width 59 height 19
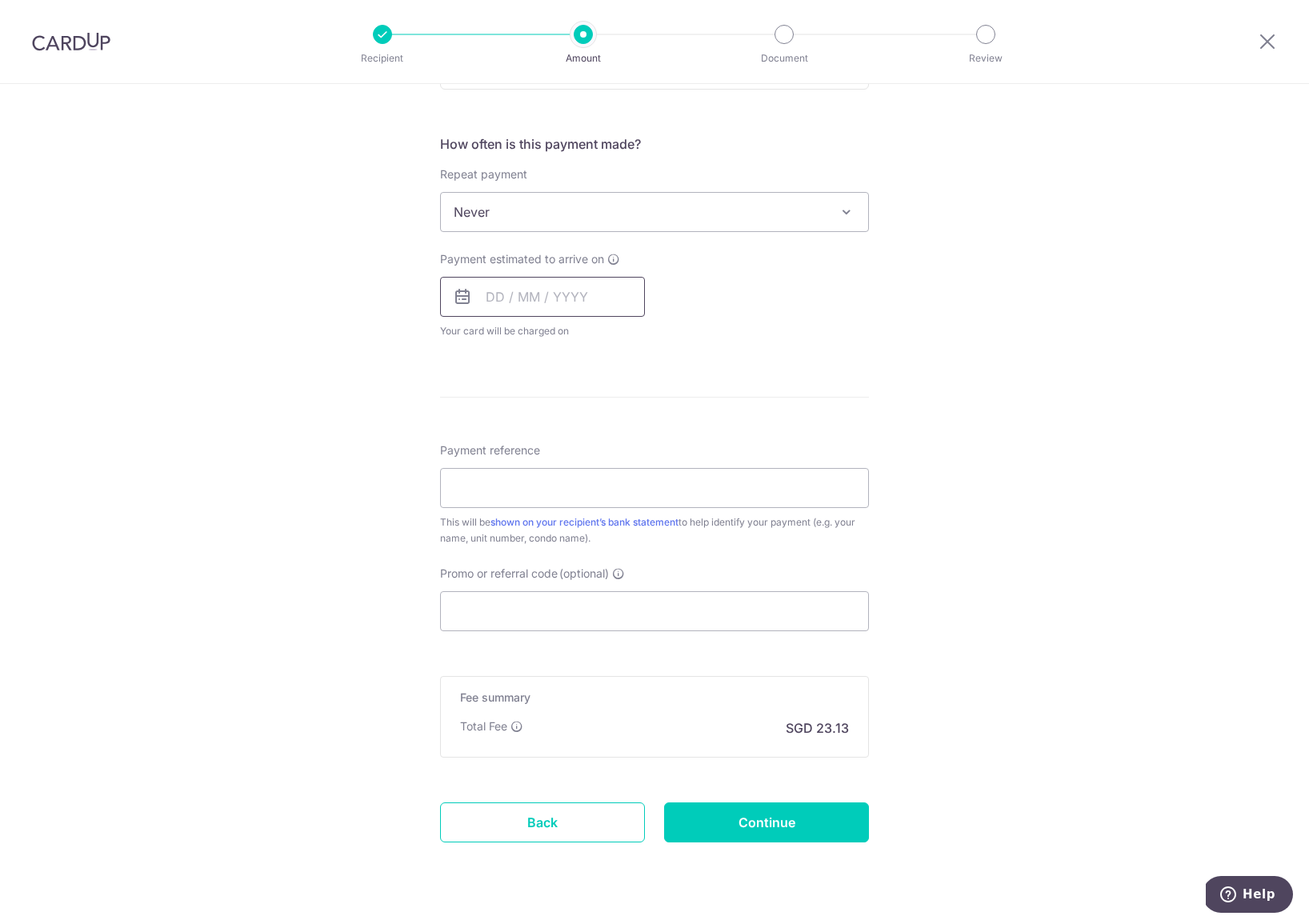
click at [499, 295] on input "text" at bounding box center [542, 296] width 205 height 40
click at [512, 539] on link "29" at bounding box center [505, 538] width 26 height 26
type input "[DATE]"
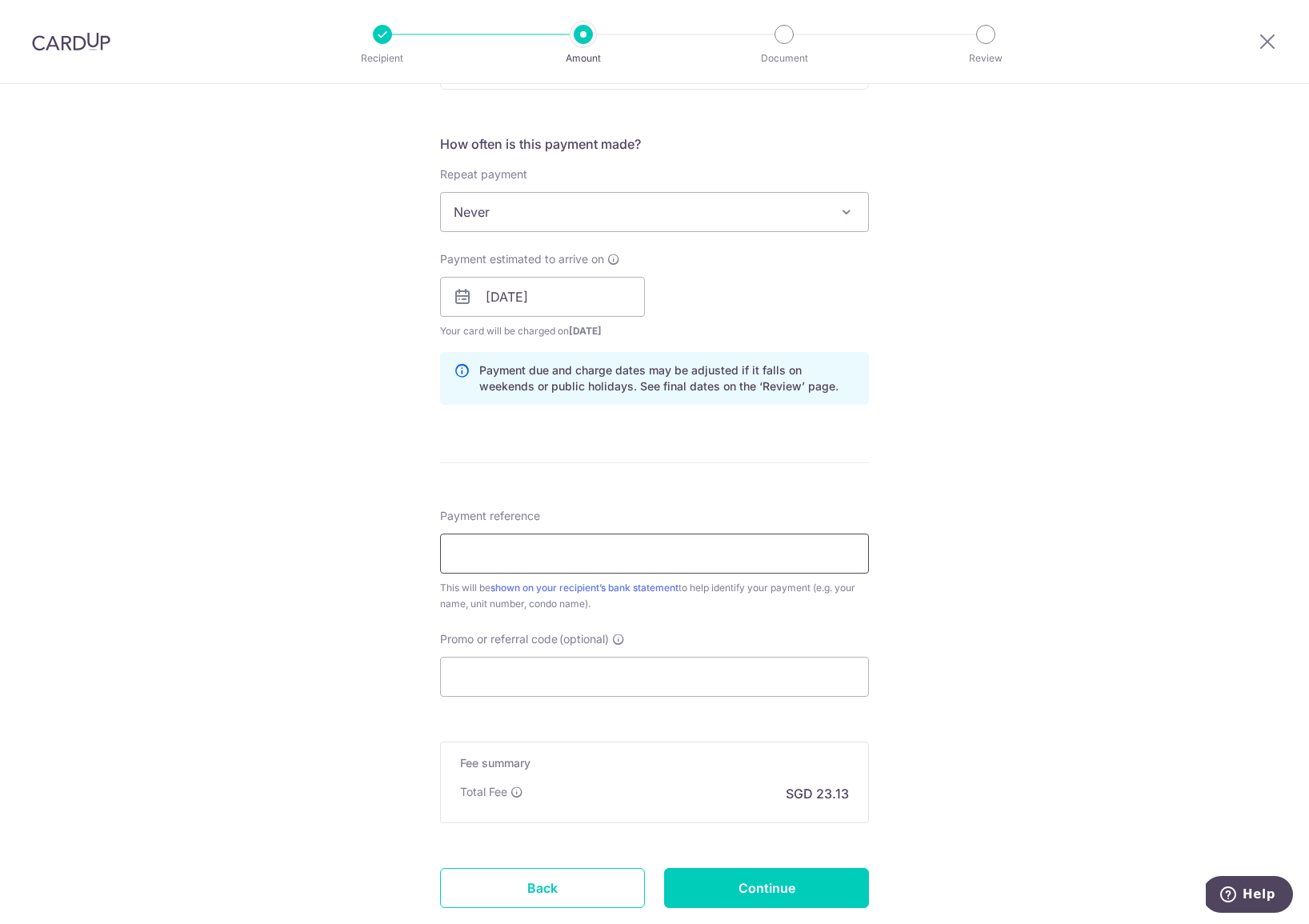
click at [512, 539] on input "Payment reference" at bounding box center [655, 553] width 429 height 40
type input "CTG001 Block 1 0101 LIM LYE KEE"
click at [767, 877] on input "Continue" at bounding box center [766, 887] width 205 height 40
type input "Create Schedule"
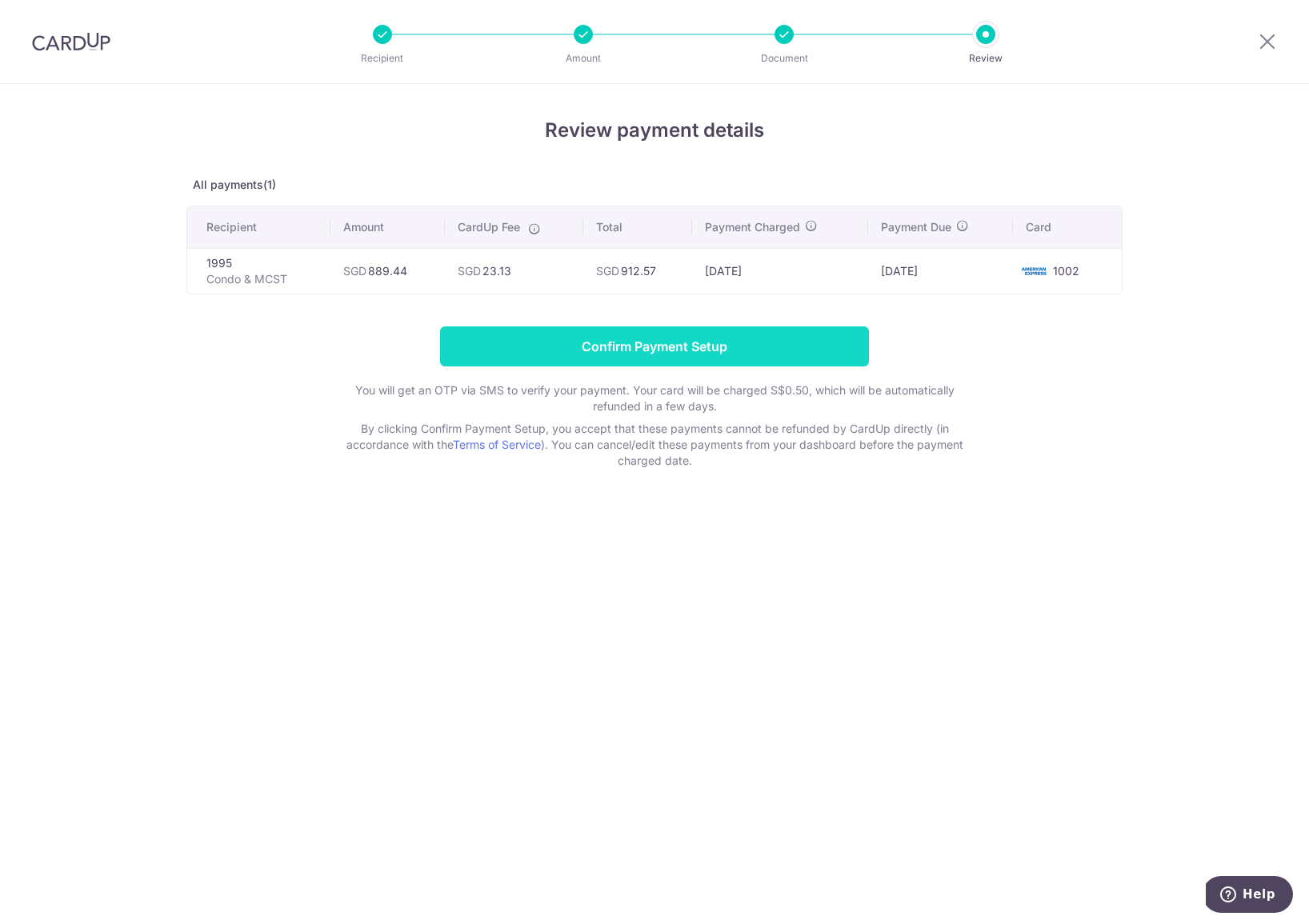
click at [709, 333] on input "Confirm Payment Setup" at bounding box center [655, 345] width 429 height 40
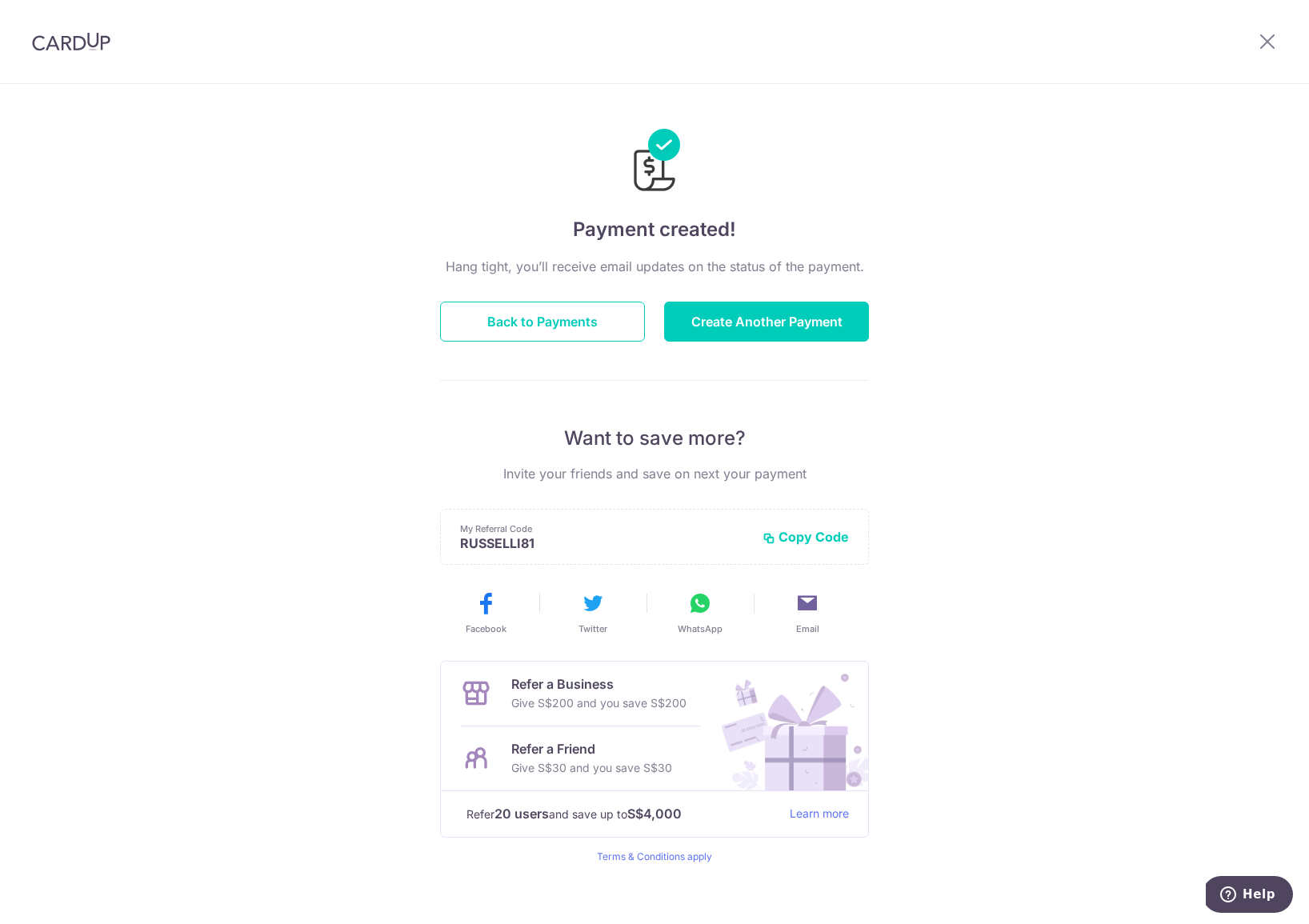
click at [1082, 3] on header at bounding box center [654, 42] width 1309 height 84
